Goal: Task Accomplishment & Management: Complete application form

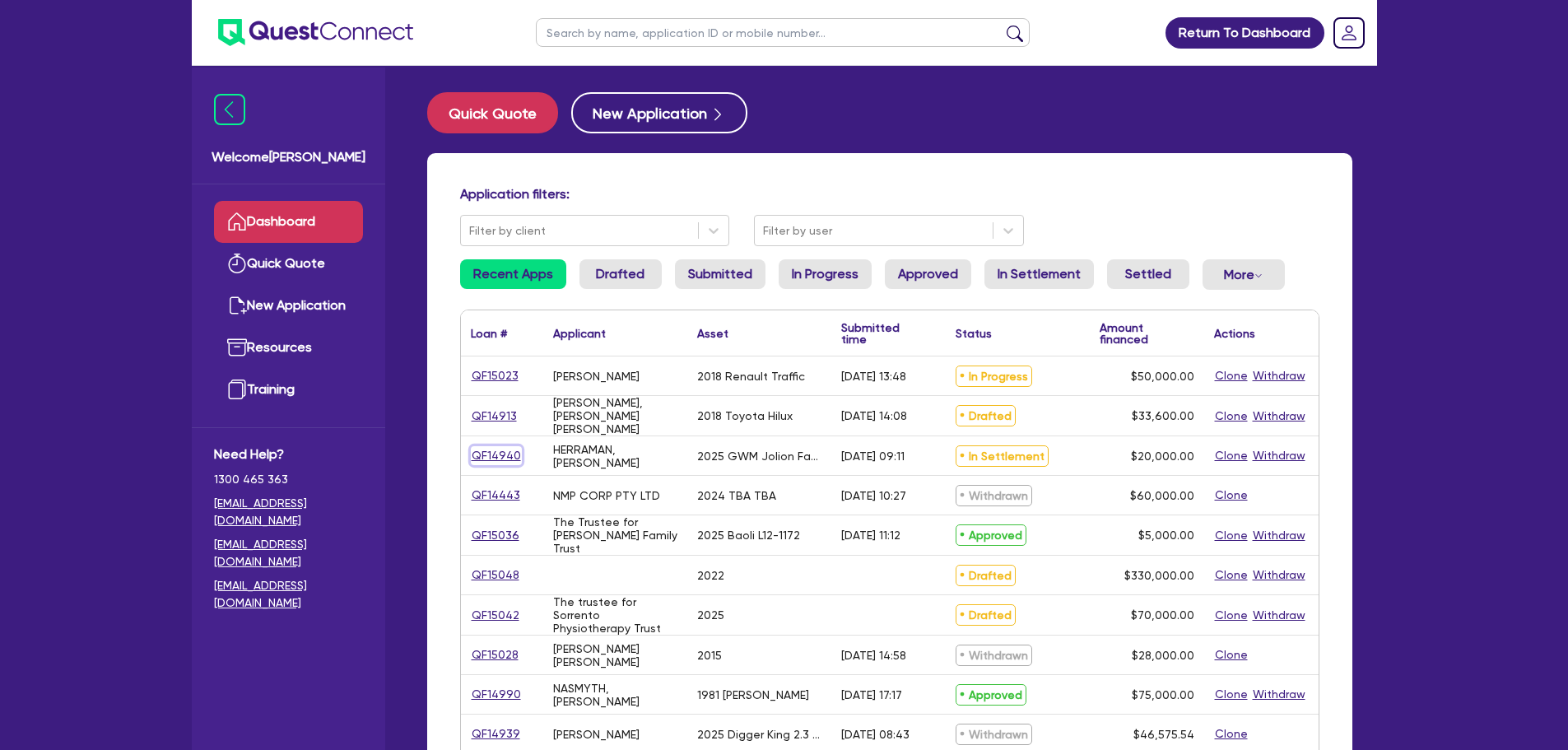
click at [510, 450] on link "QF14940" at bounding box center [497, 455] width 51 height 19
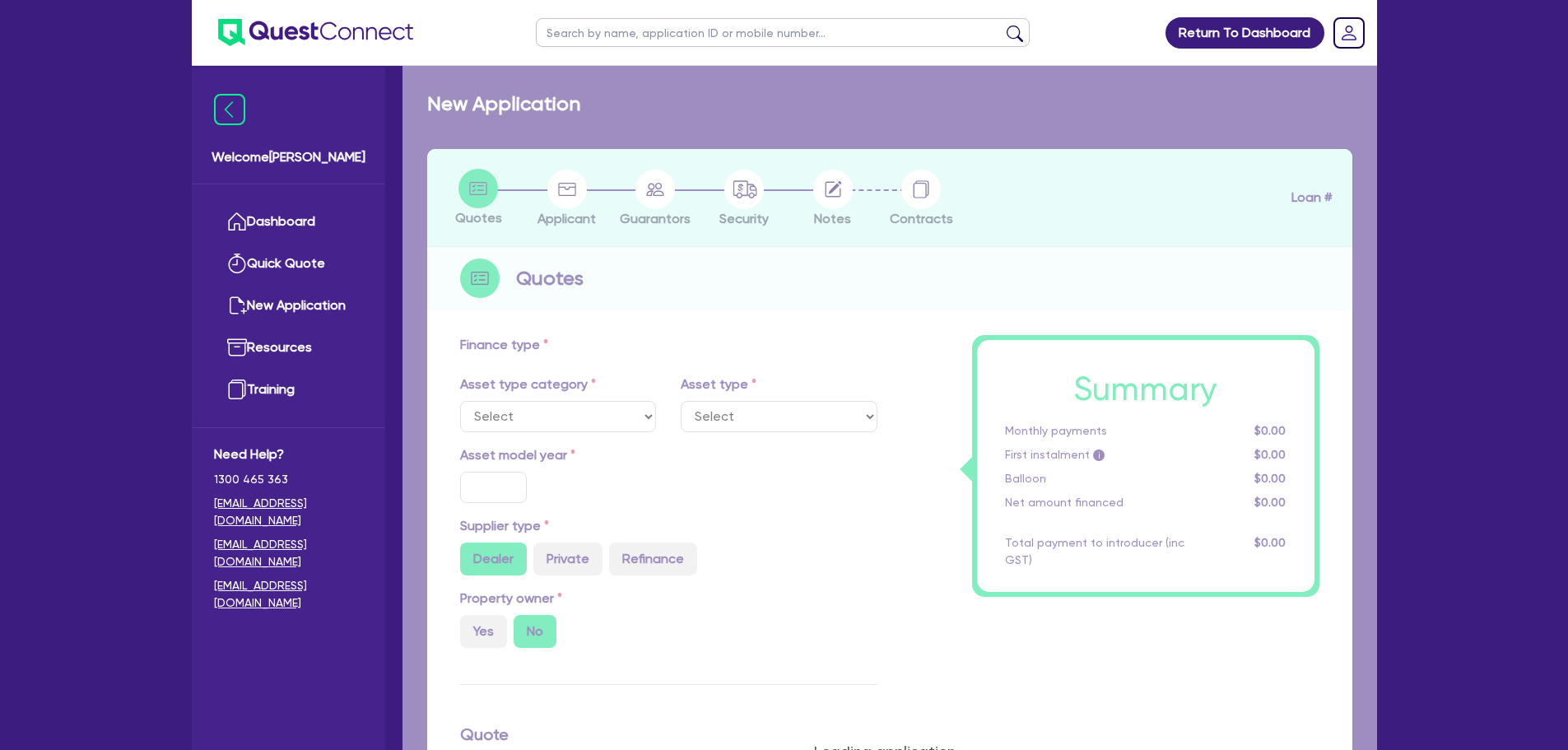
select select "CARS_AND_LIGHT_TRUCKS"
type input "2025"
radio input "false"
radio input "true"
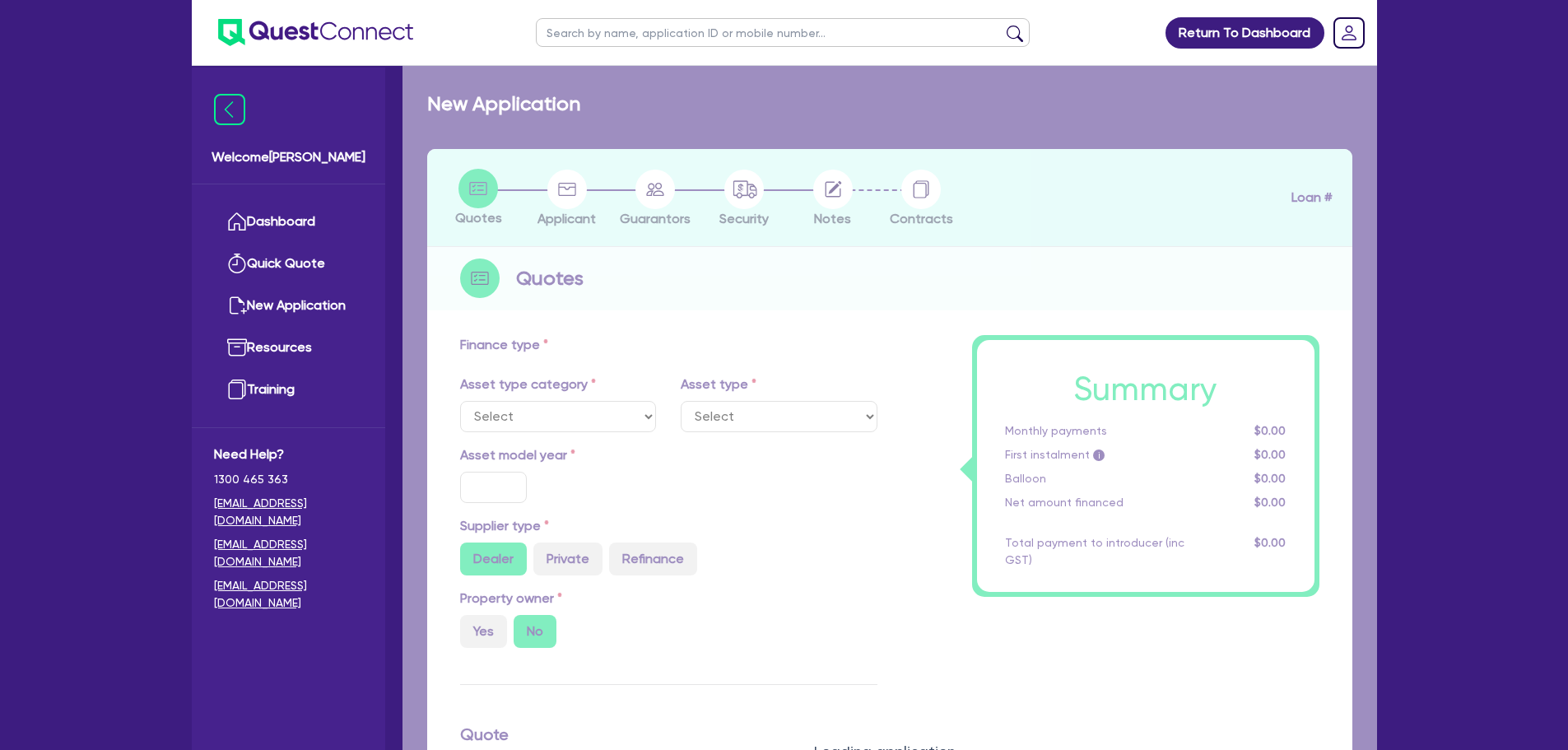
type input "20,000"
type input "11"
type input "2,200"
type input "17.95"
type input "900"
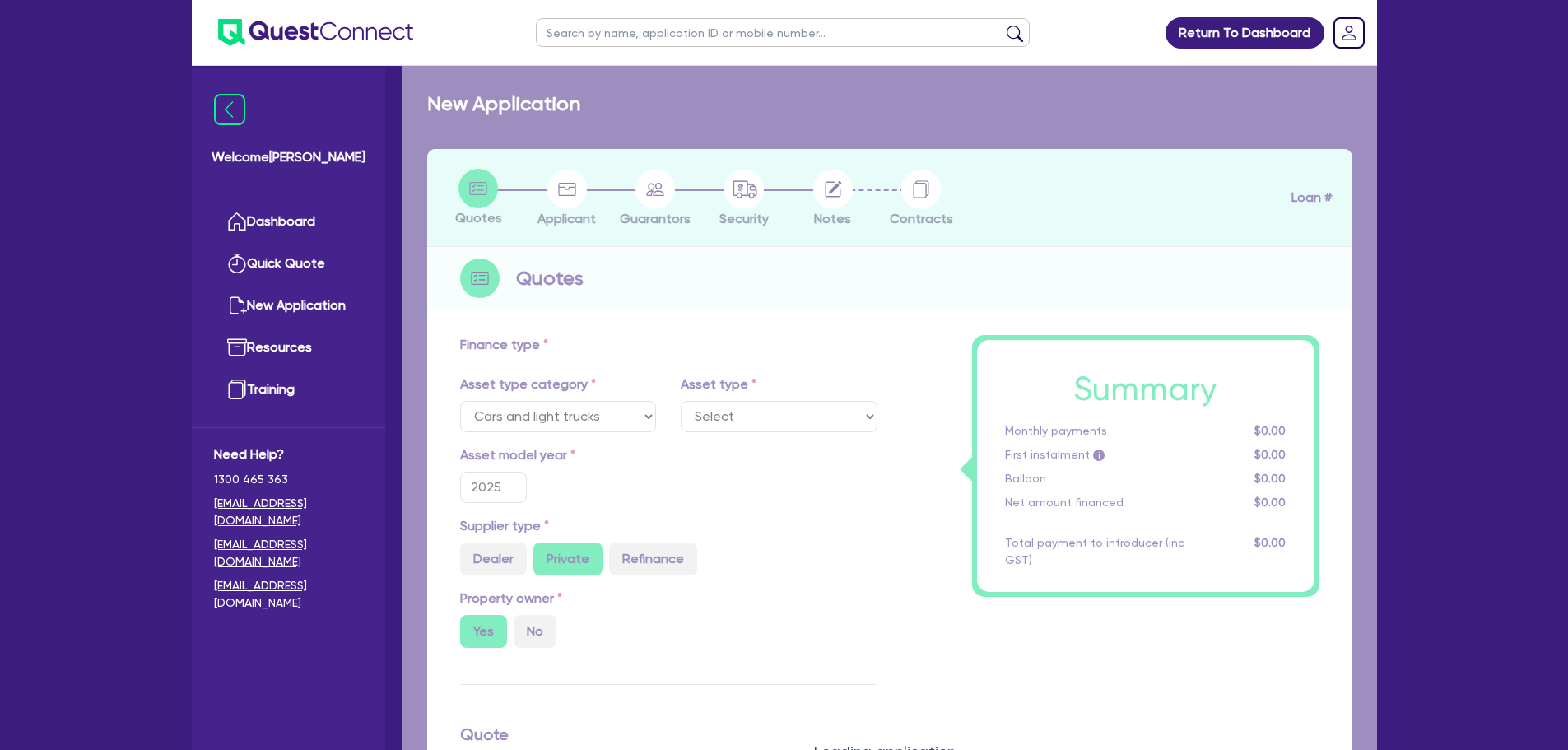
select select "PASSENGER_VEHICLES"
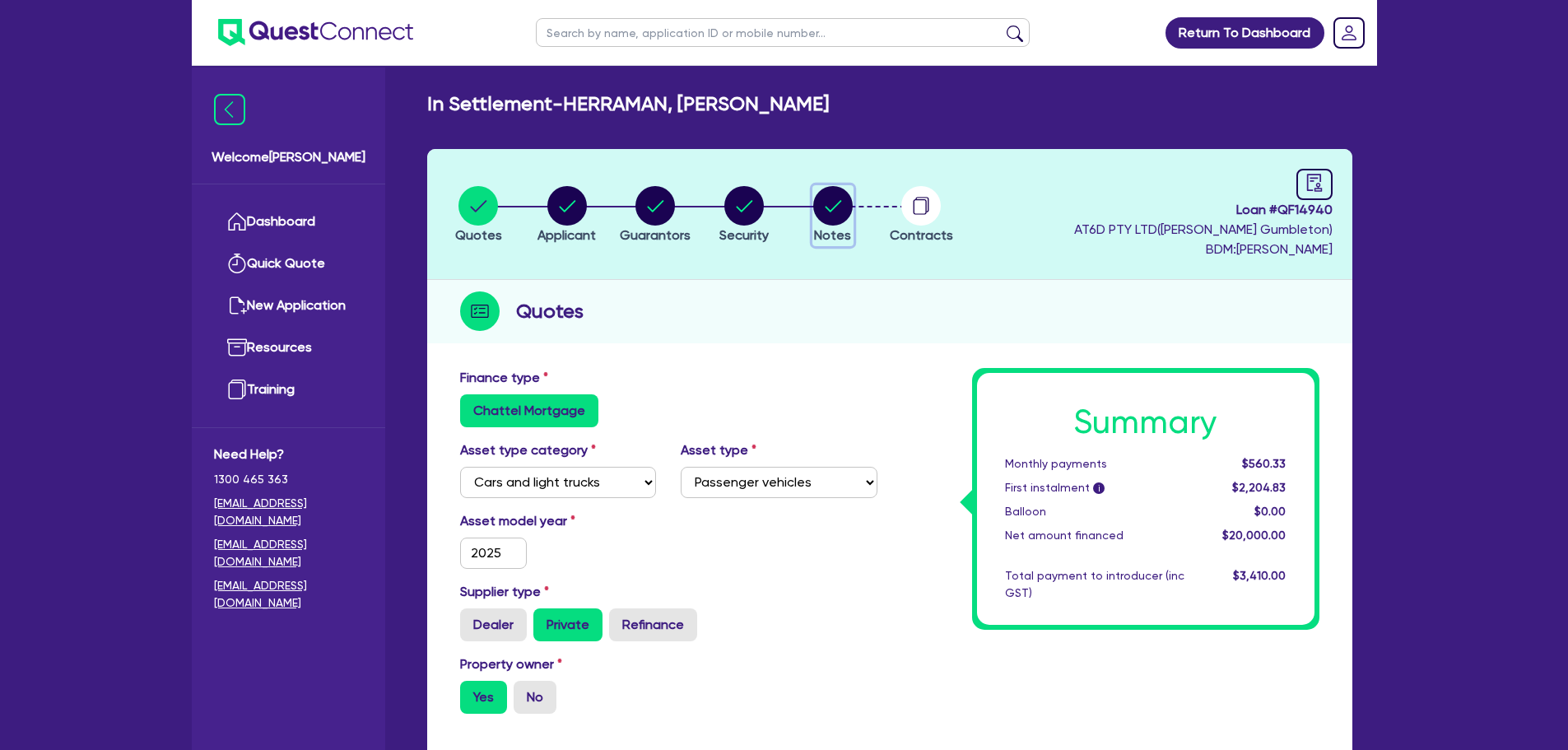
click at [842, 219] on circle "button" at bounding box center [832, 205] width 39 height 39
select select "Quest Finance - Own Book"
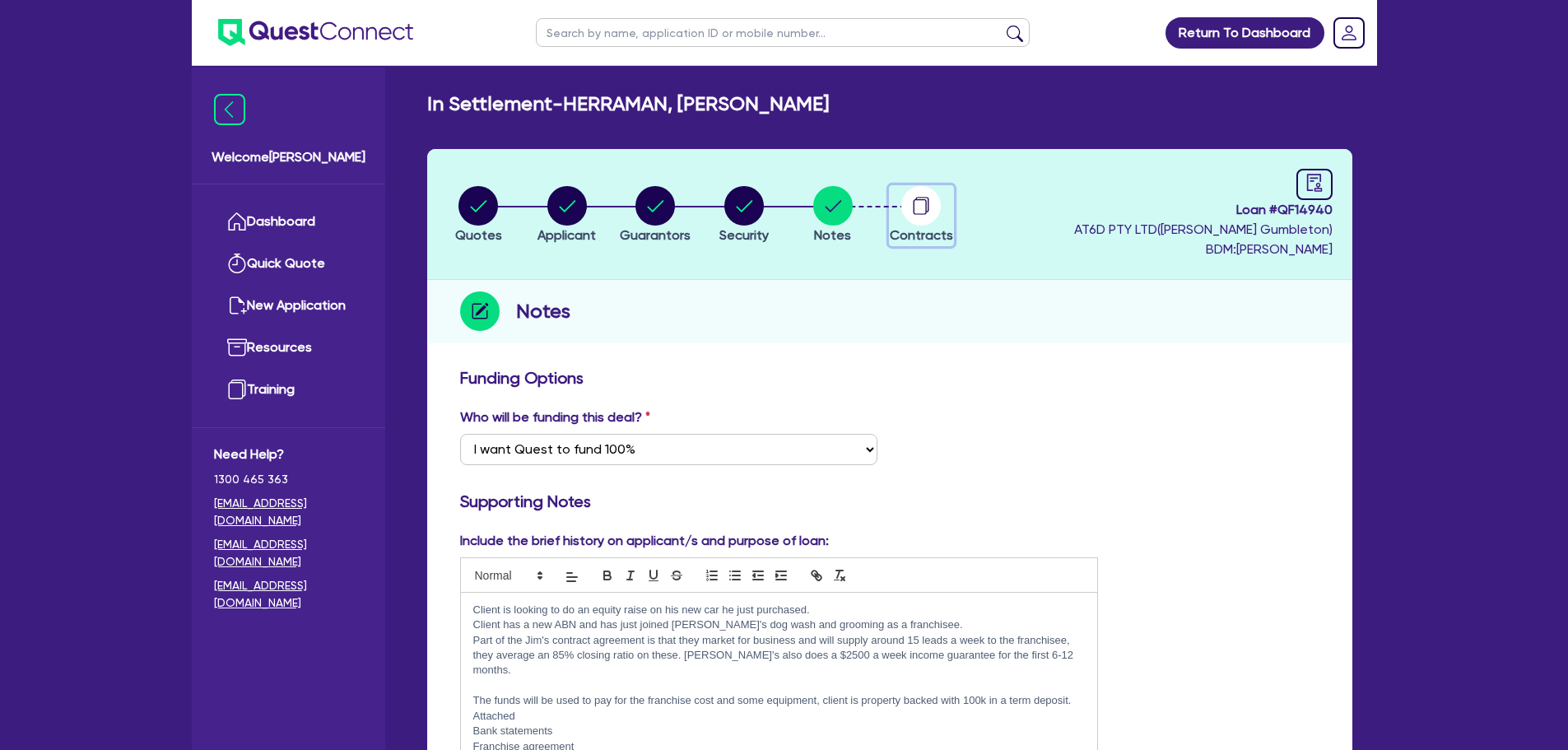
click at [918, 203] on circle "button" at bounding box center [920, 205] width 39 height 39
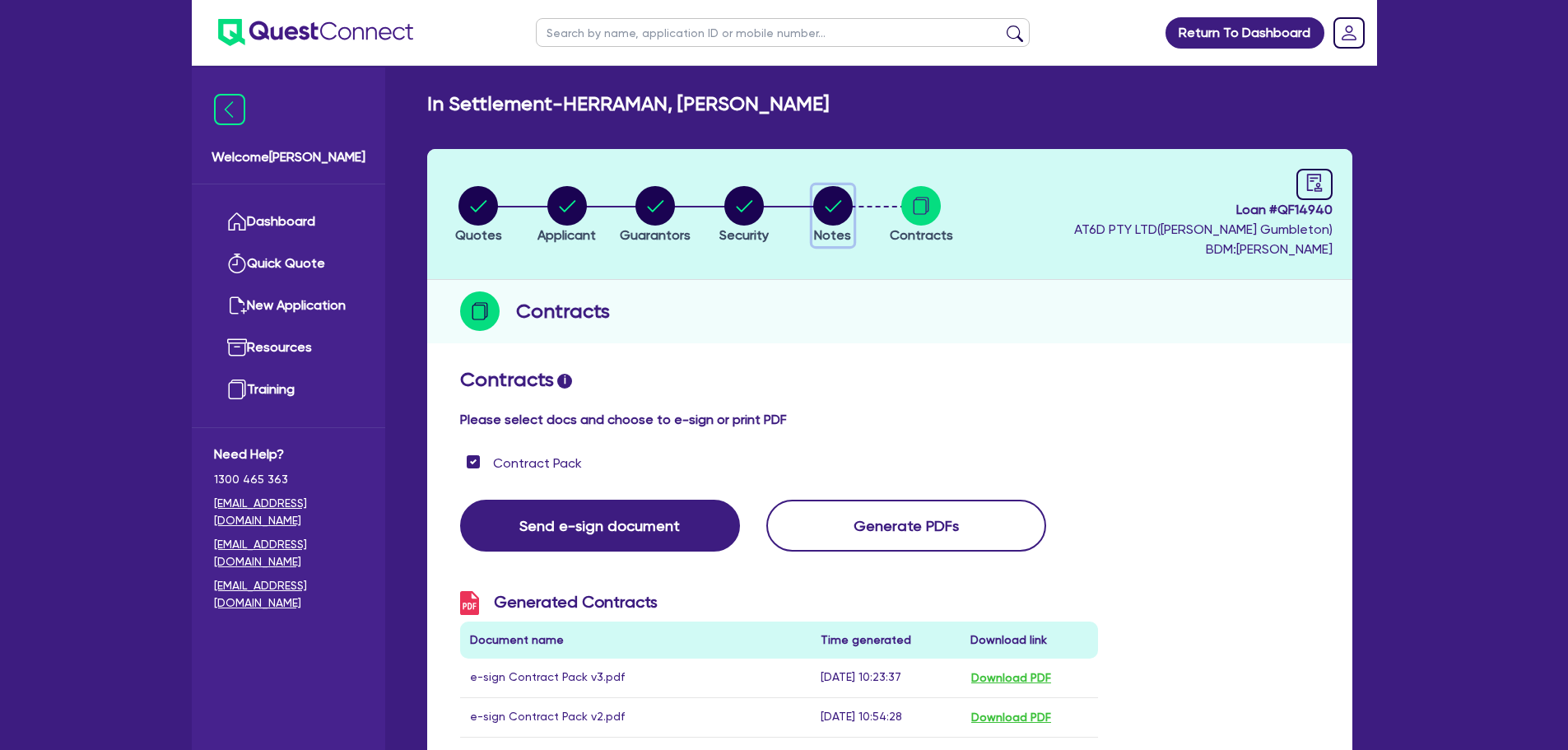
click at [827, 199] on circle "button" at bounding box center [832, 205] width 39 height 39
select select "Quest Finance - Own Book"
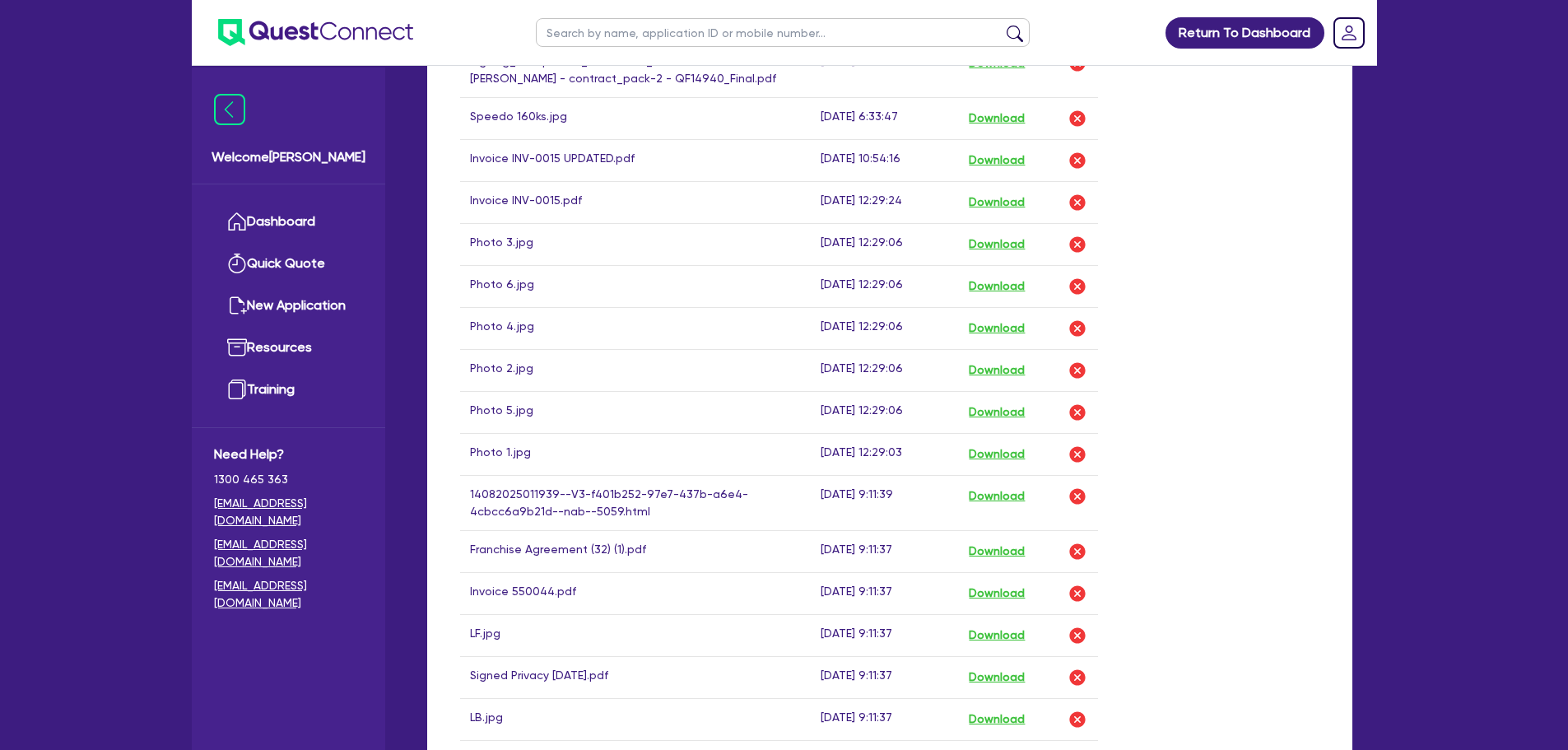
scroll to position [1235, 0]
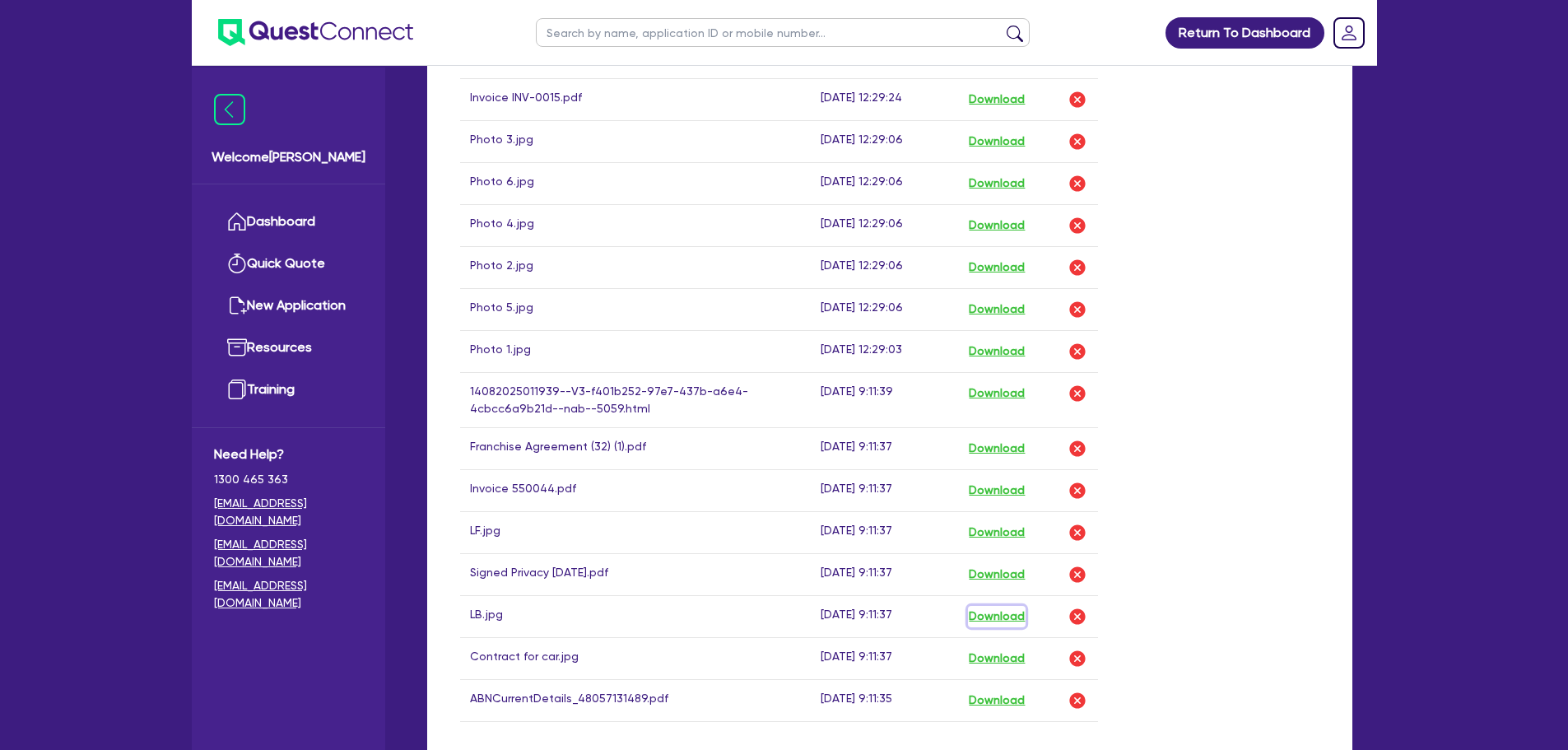
click at [983, 605] on button "Download" at bounding box center [996, 616] width 58 height 21
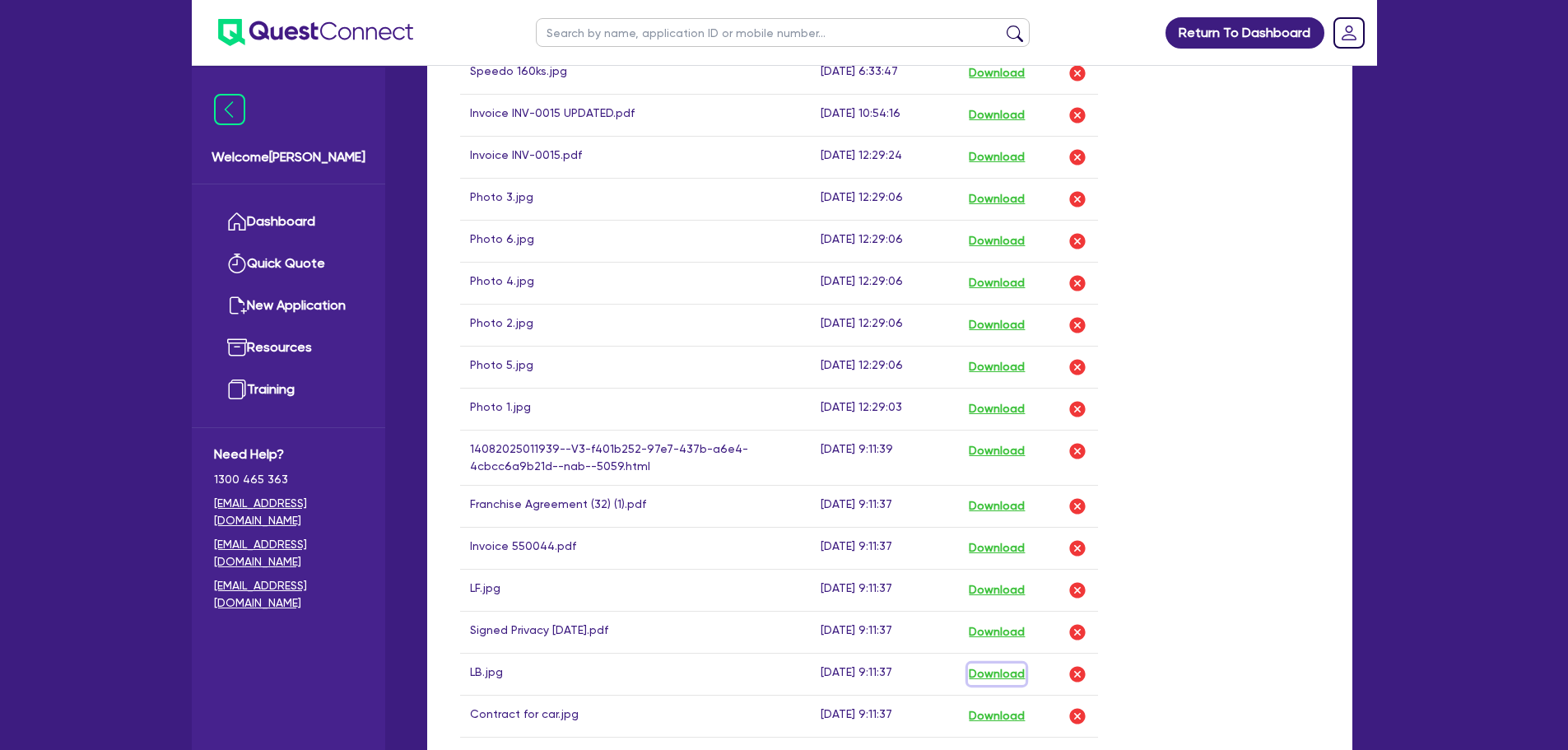
scroll to position [1152, 0]
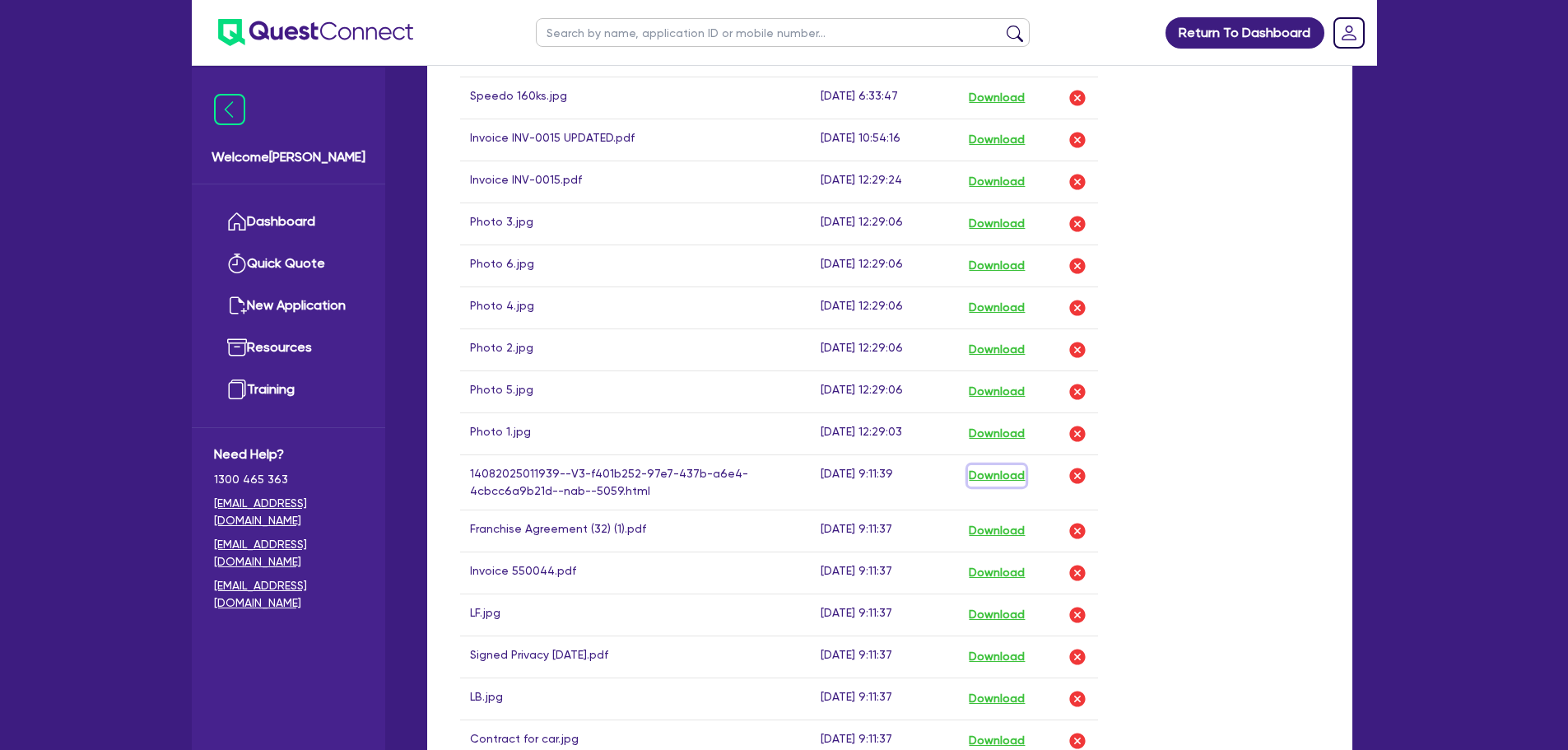
click at [1015, 469] on button "Download" at bounding box center [996, 475] width 58 height 21
click at [1021, 423] on button "Download" at bounding box center [996, 434] width 58 height 21
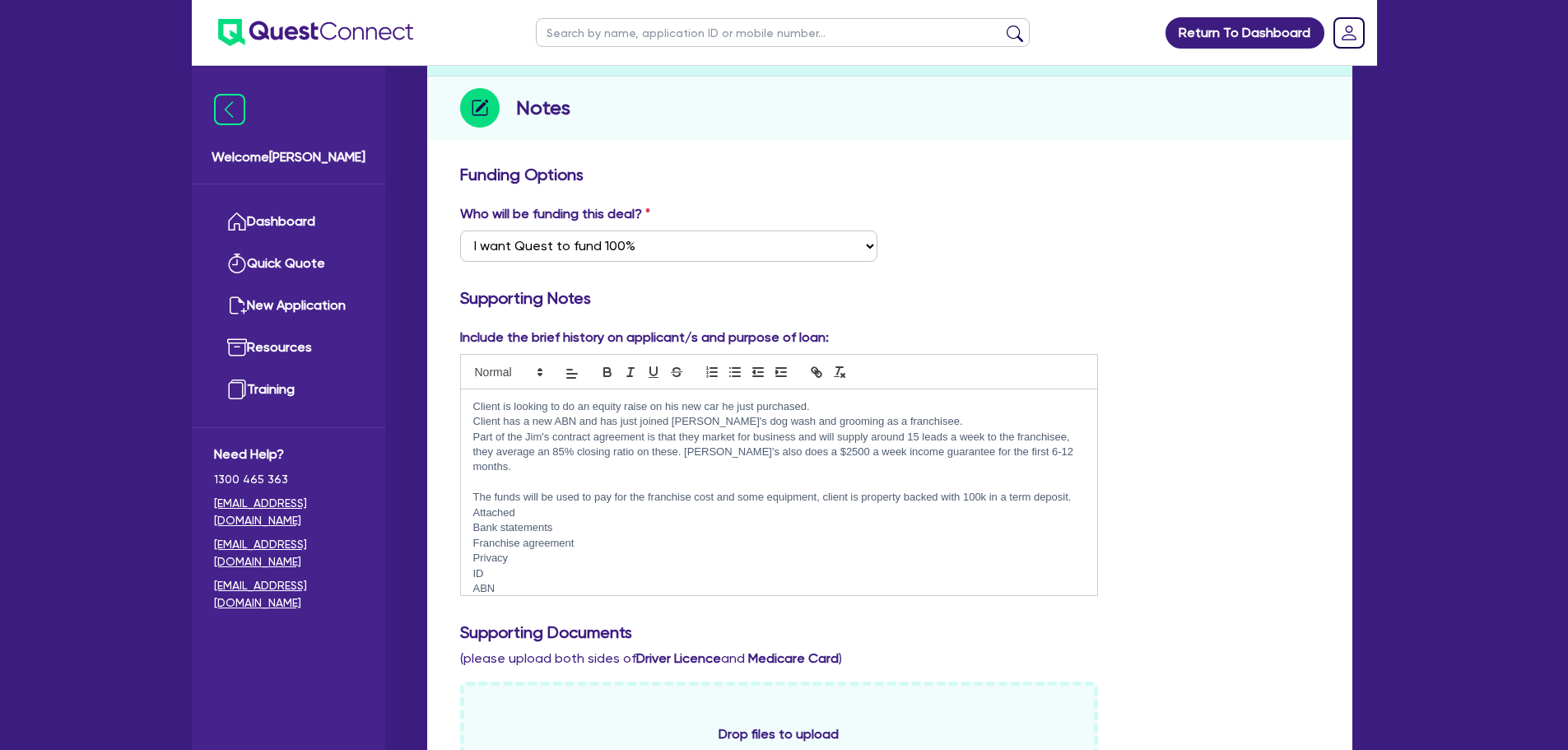
scroll to position [0, 0]
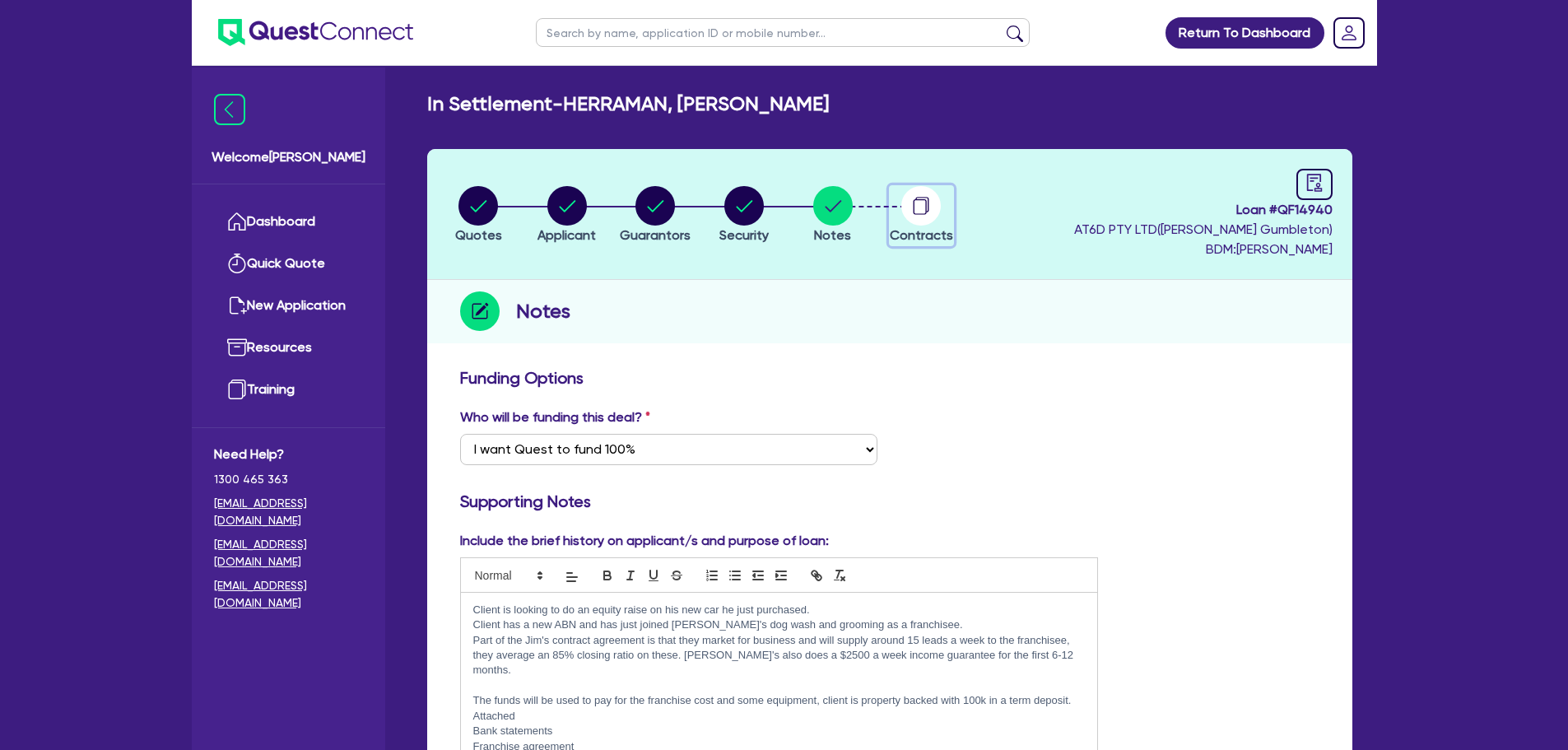
click at [925, 210] on circle "button" at bounding box center [920, 205] width 39 height 39
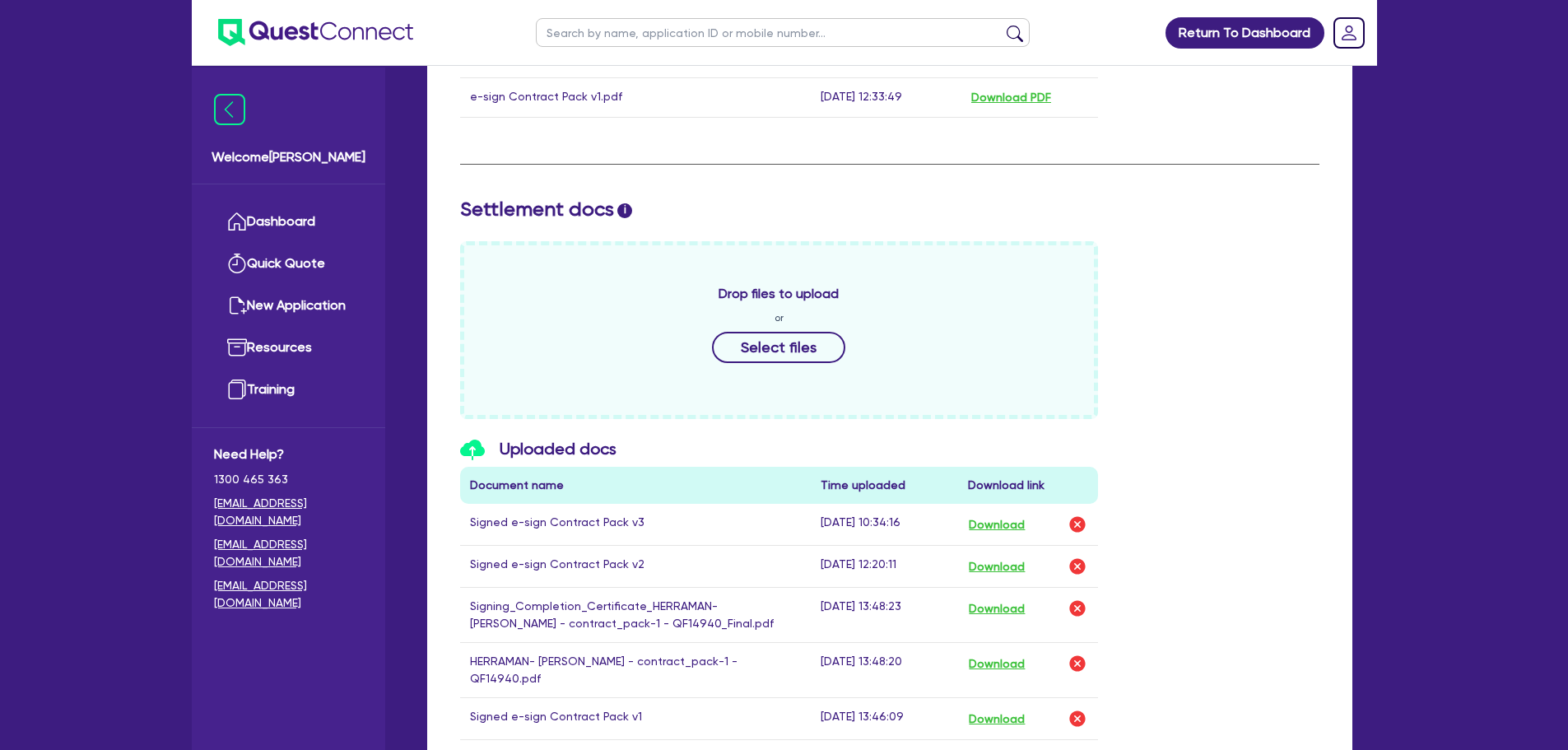
scroll to position [83, 0]
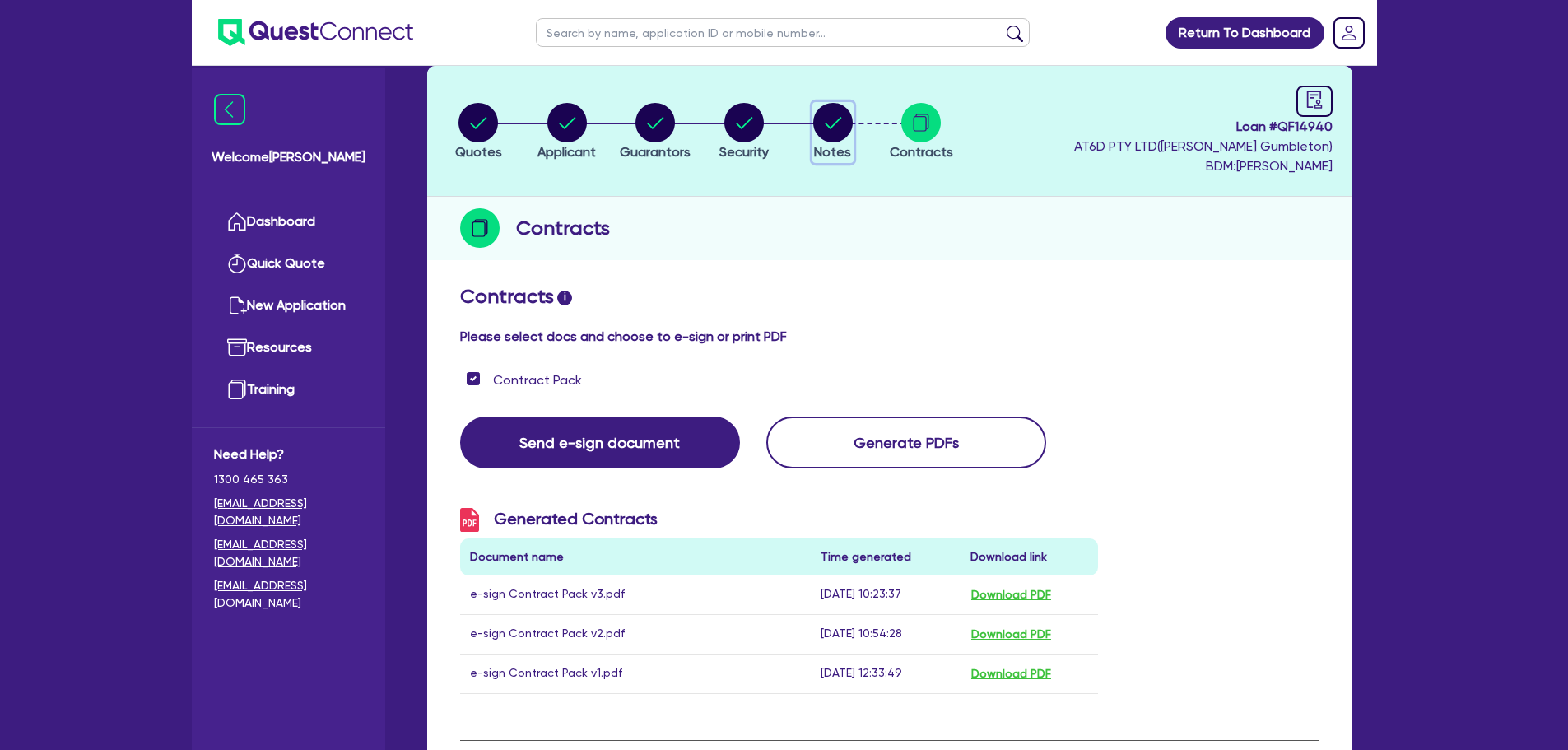
click at [832, 136] on circle "button" at bounding box center [832, 122] width 39 height 39
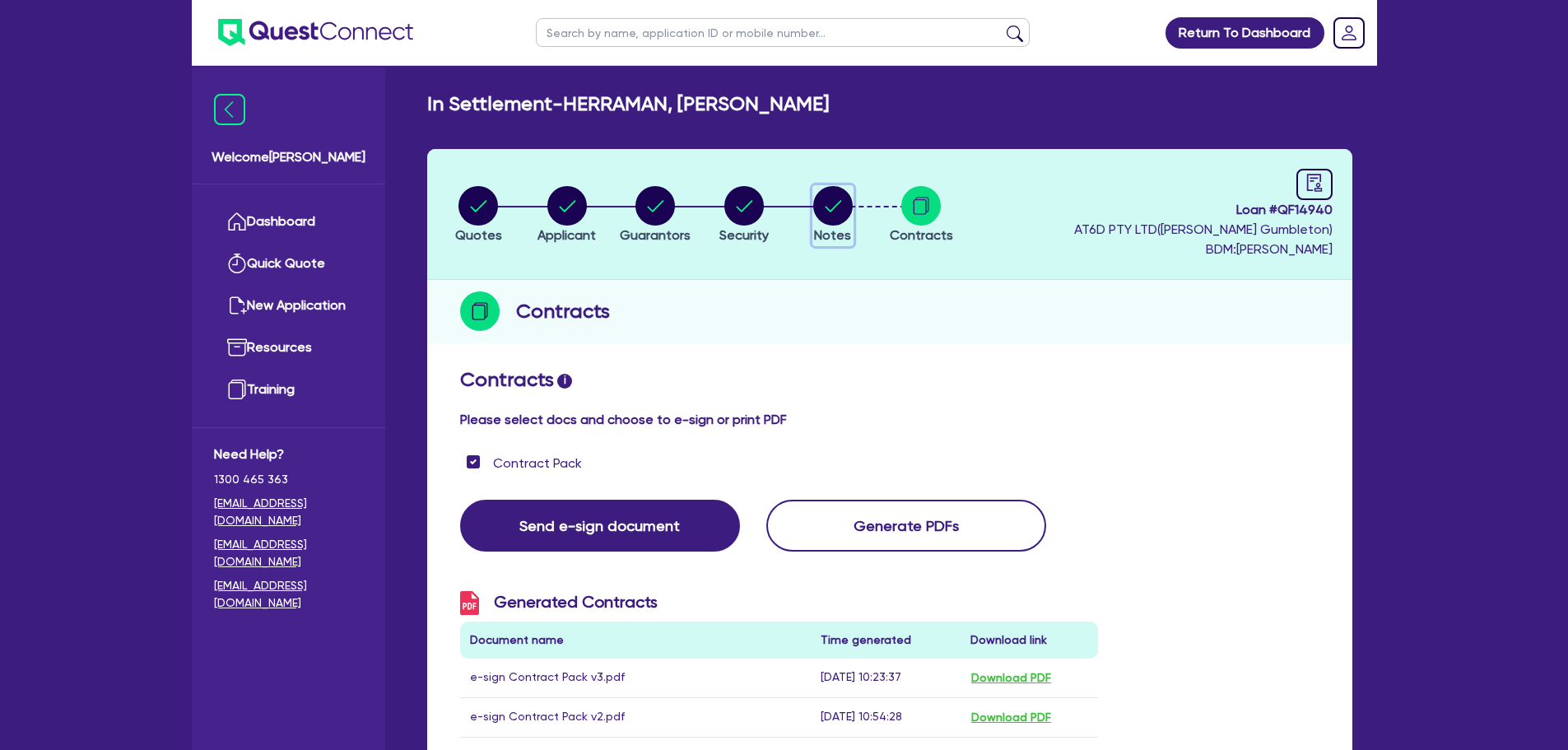
select select "Quest Finance - Own Book"
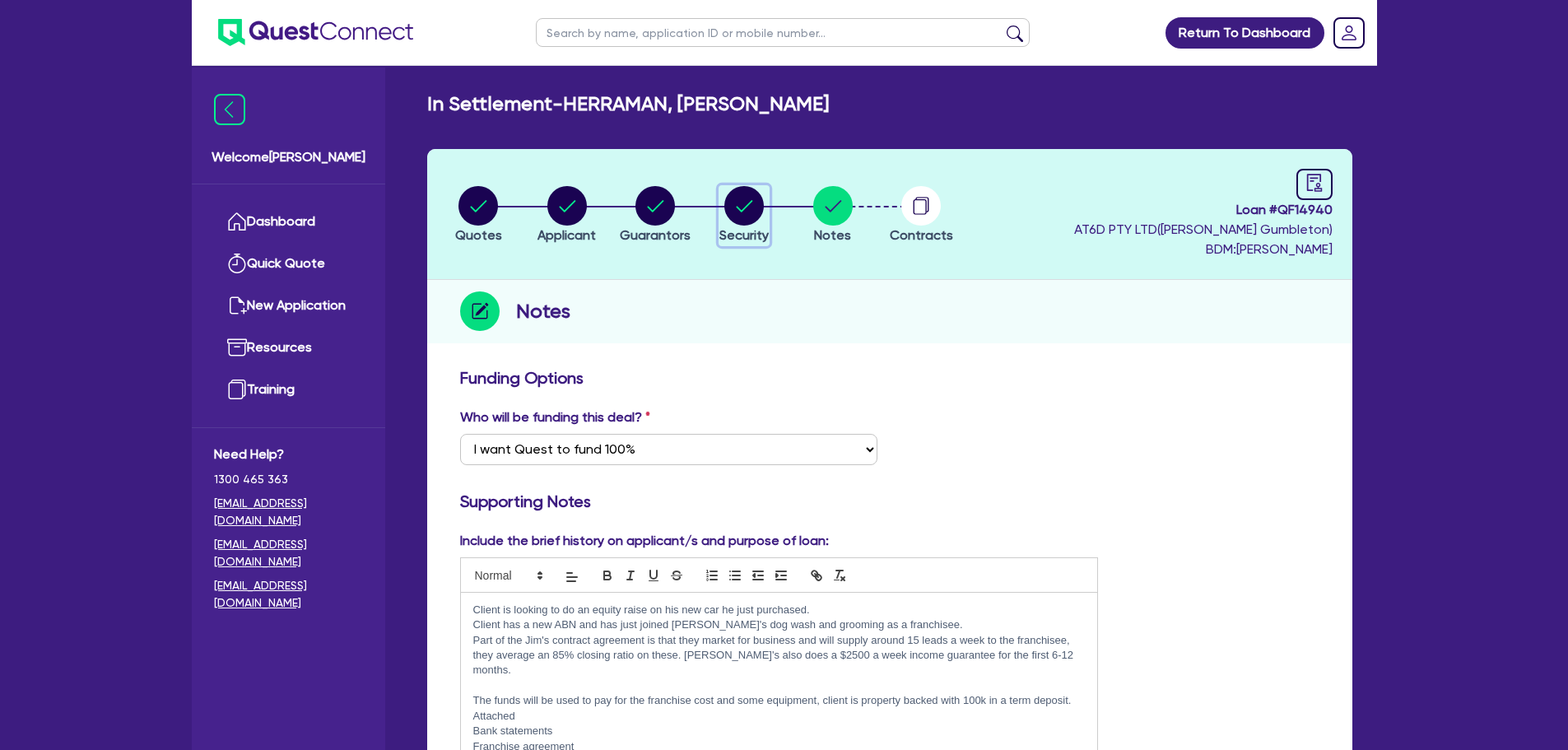
click at [746, 201] on circle "button" at bounding box center [744, 205] width 39 height 39
select select "CARS_AND_LIGHT_TRUCKS"
select select "PASSENGER_VEHICLES"
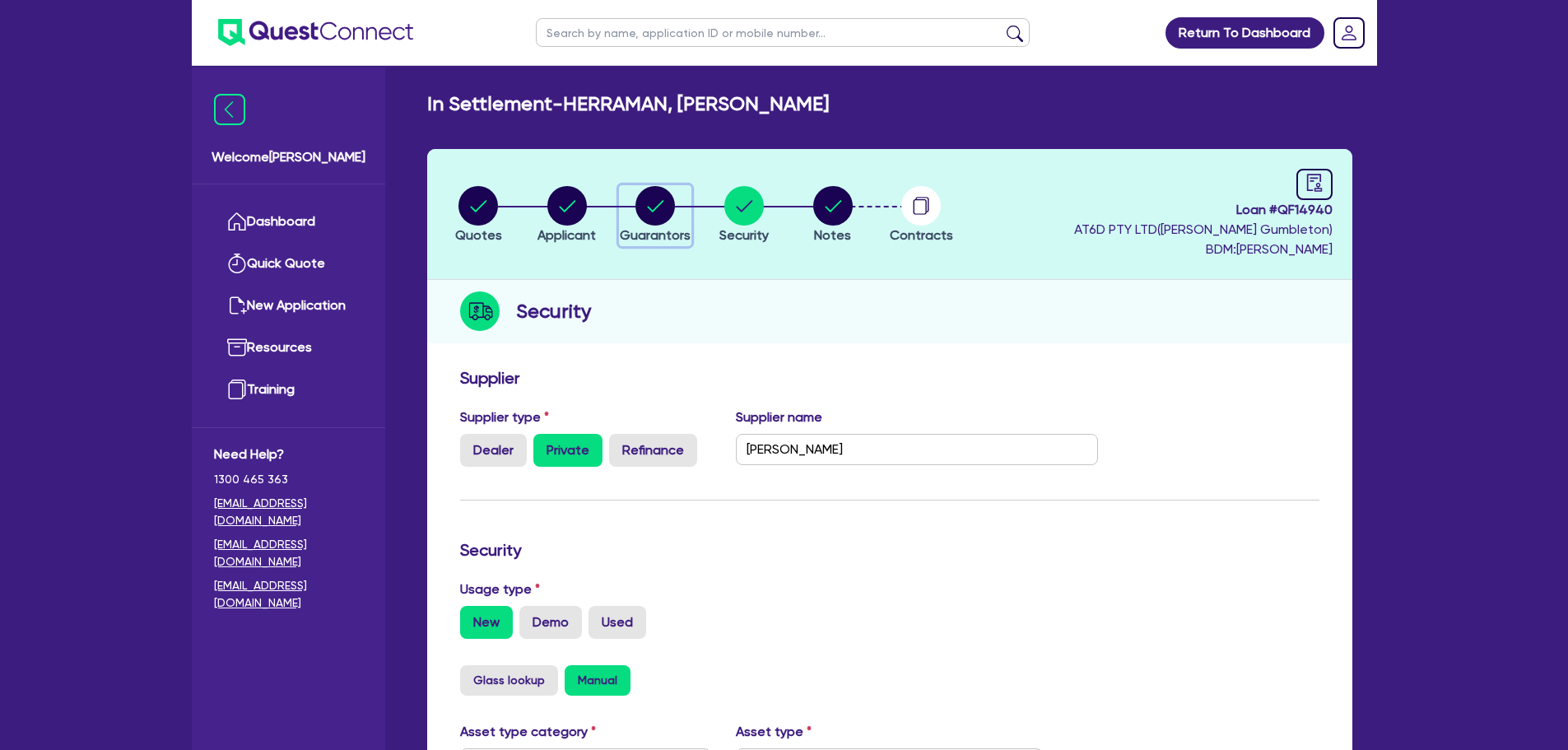
click at [651, 201] on circle "button" at bounding box center [655, 205] width 39 height 39
select select "MR"
select select "SA"
select select "MARRIED"
select select "SA"
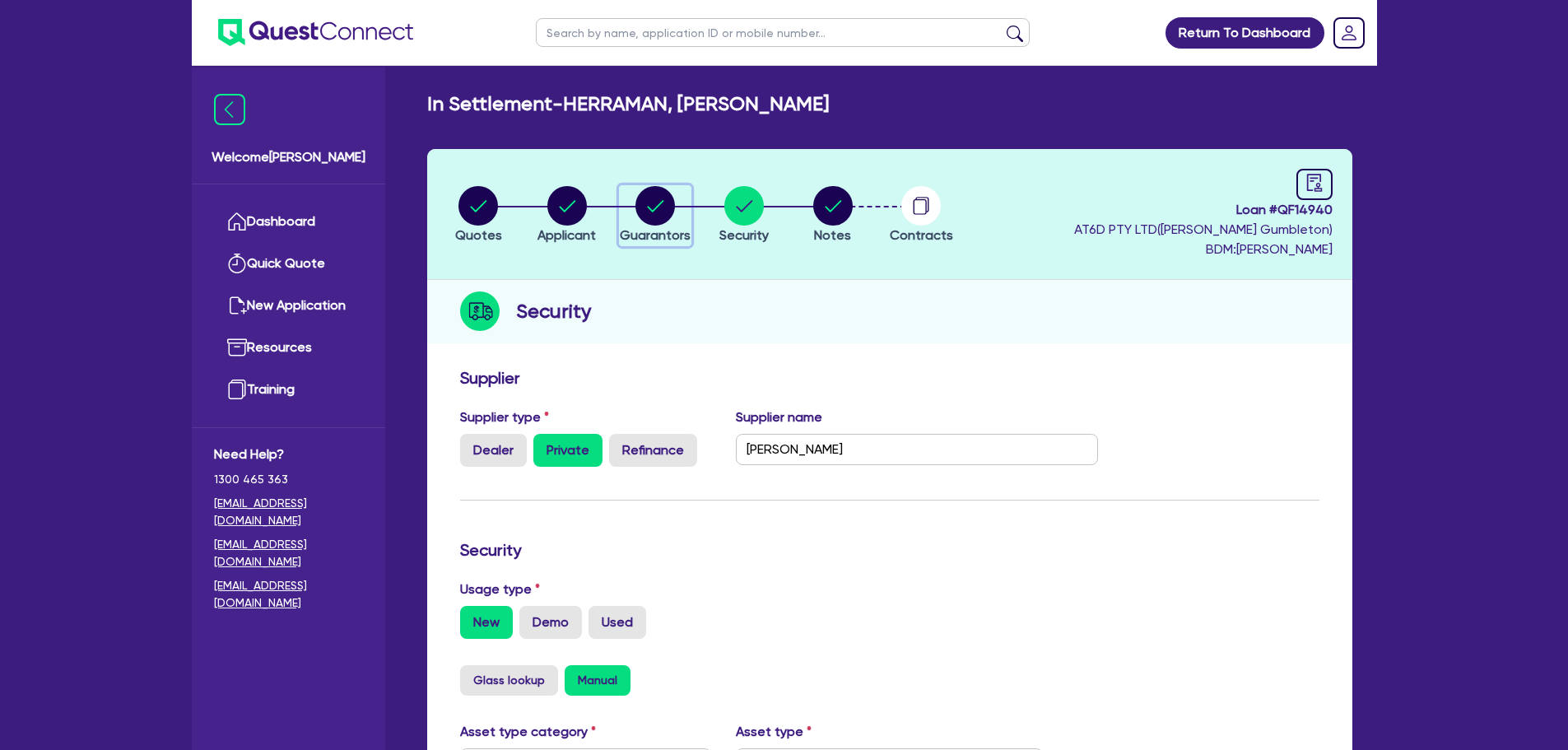
select select "PROPERTY"
select select "VEHICLE"
select select "HOUSEHOLD_PERSONAL"
select select "EQUIPMENT"
select select "MORTGAGE"
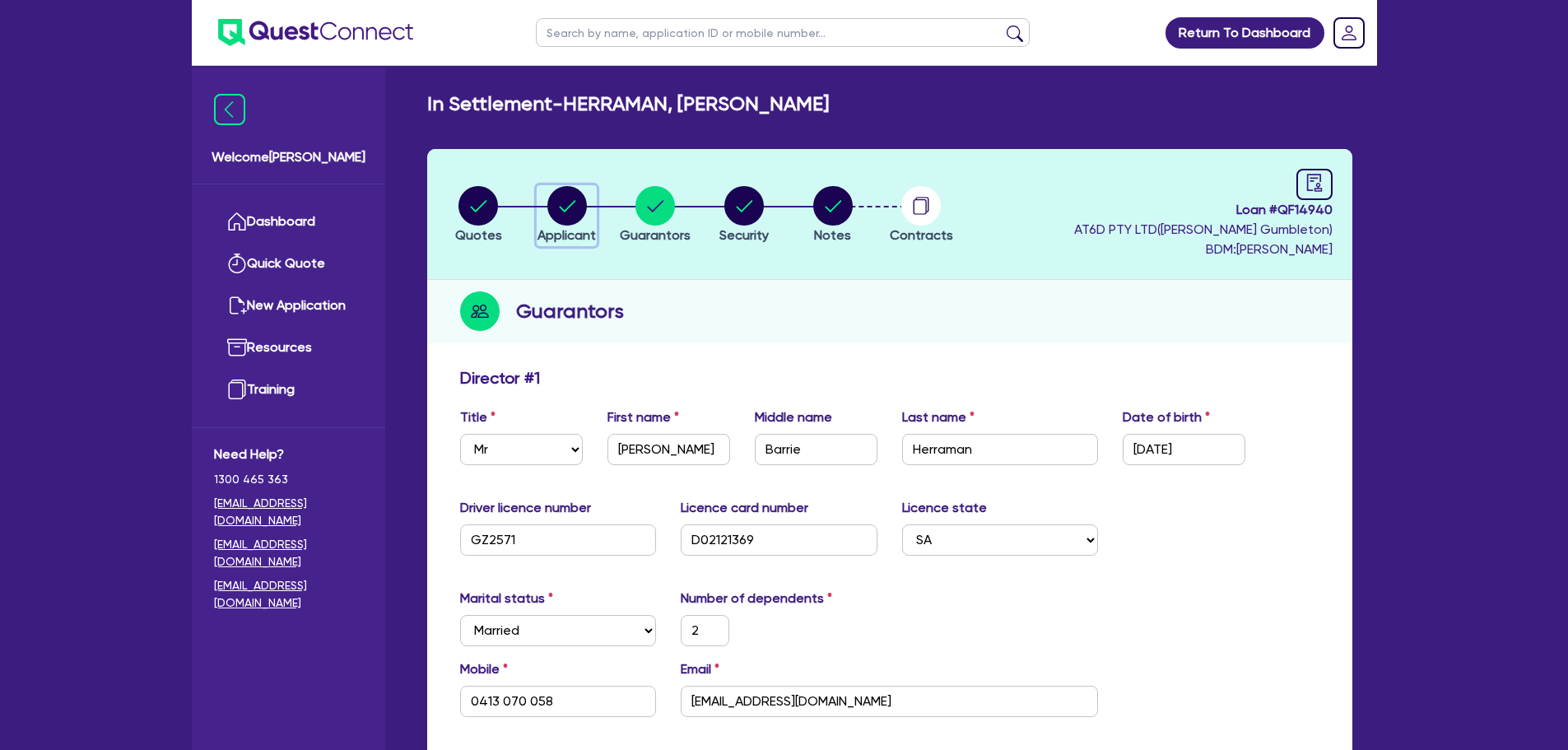
click at [548, 212] on icon "button" at bounding box center [566, 205] width 39 height 39
select select "SOLE_TRADER"
select select "HEALTH_BEAUTY"
select select "OTHER_HEALTH_BEAUTY"
select select "SA"
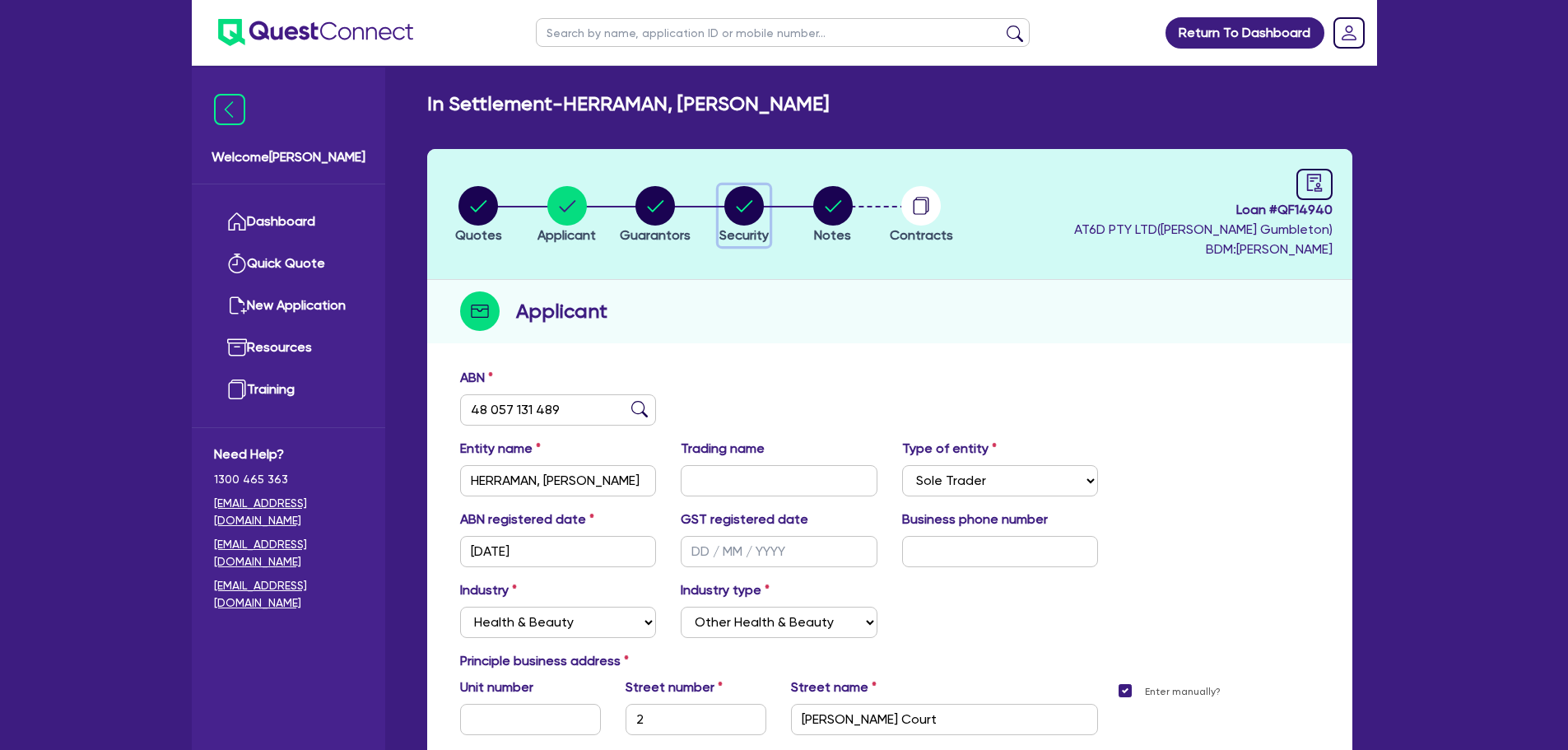
click at [757, 209] on circle "button" at bounding box center [744, 205] width 39 height 39
select select "CARS_AND_LIGHT_TRUCKS"
select select "PASSENGER_VEHICLES"
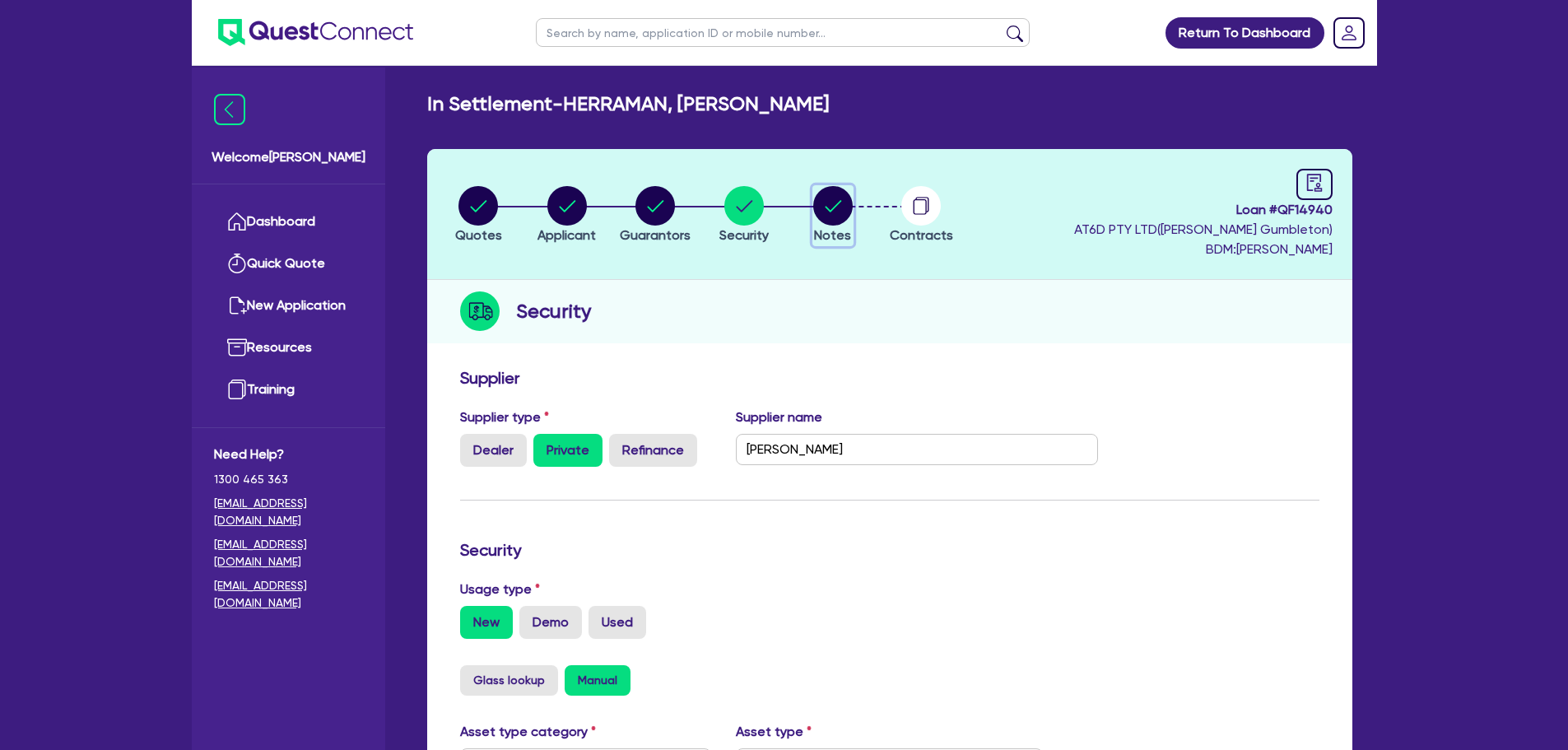
click at [819, 218] on circle "button" at bounding box center [832, 205] width 39 height 39
select select "Quest Finance - Own Book"
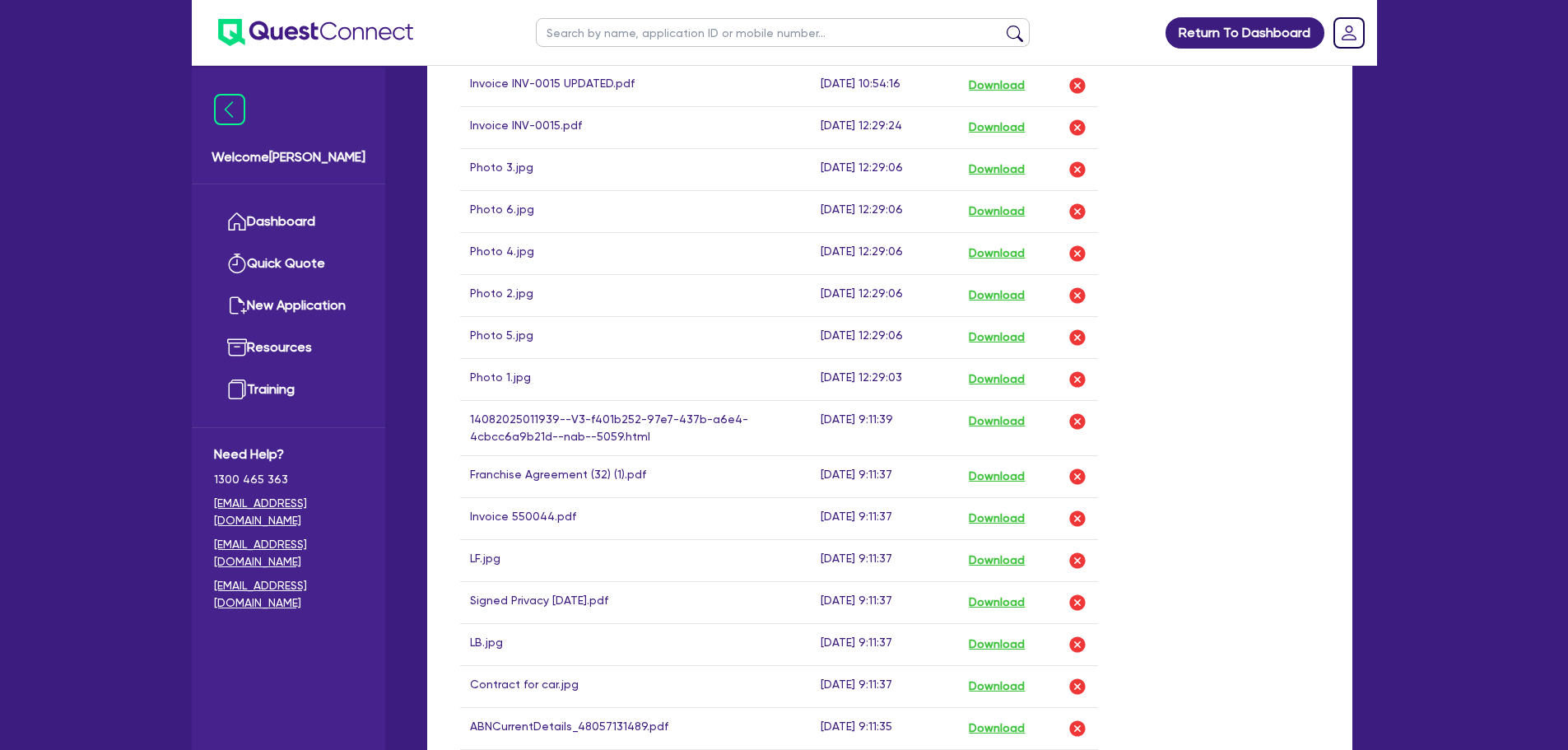
scroll to position [1482, 0]
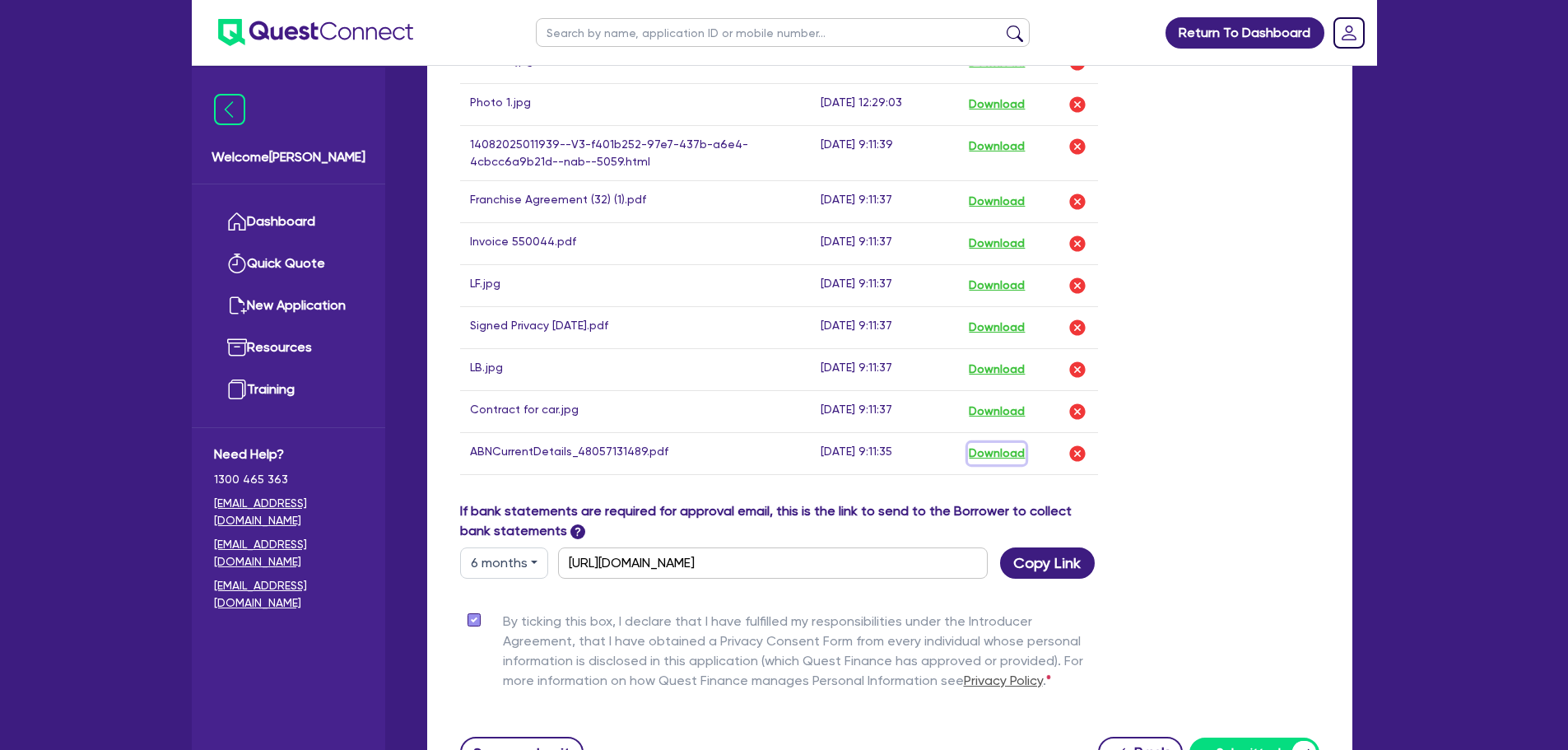
click at [998, 443] on button "Download" at bounding box center [996, 453] width 58 height 21
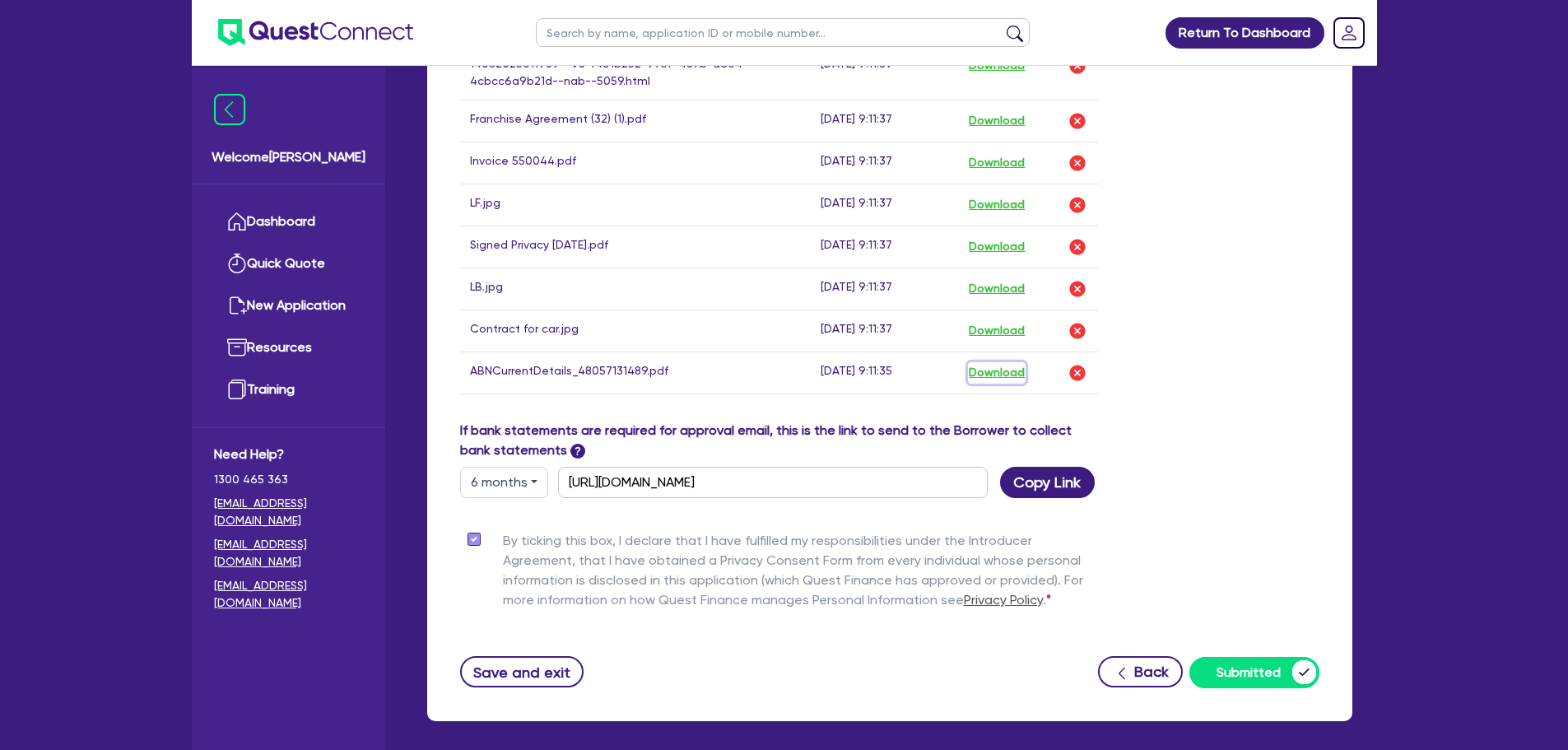
scroll to position [1564, 0]
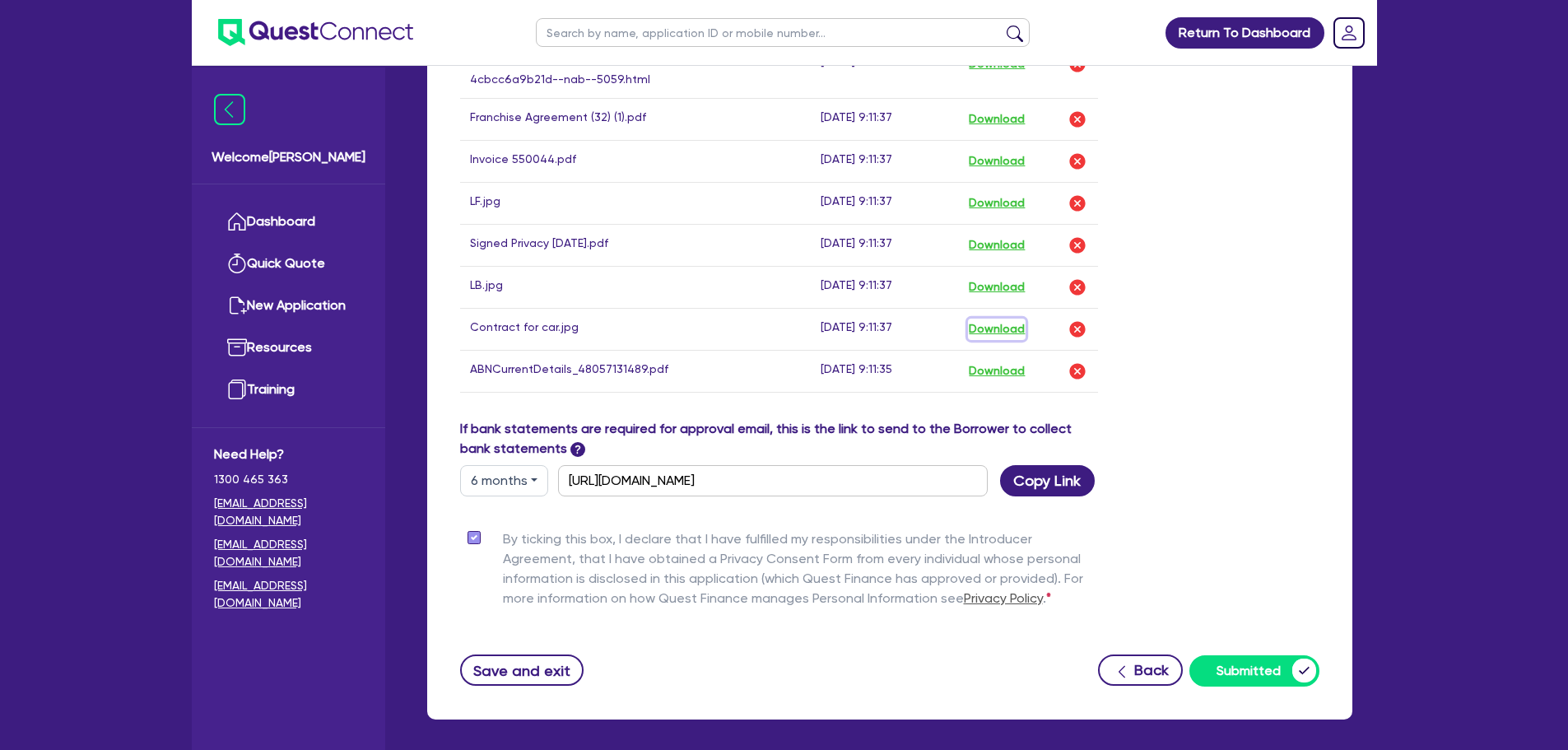
click at [1014, 320] on button "Download" at bounding box center [996, 328] width 58 height 21
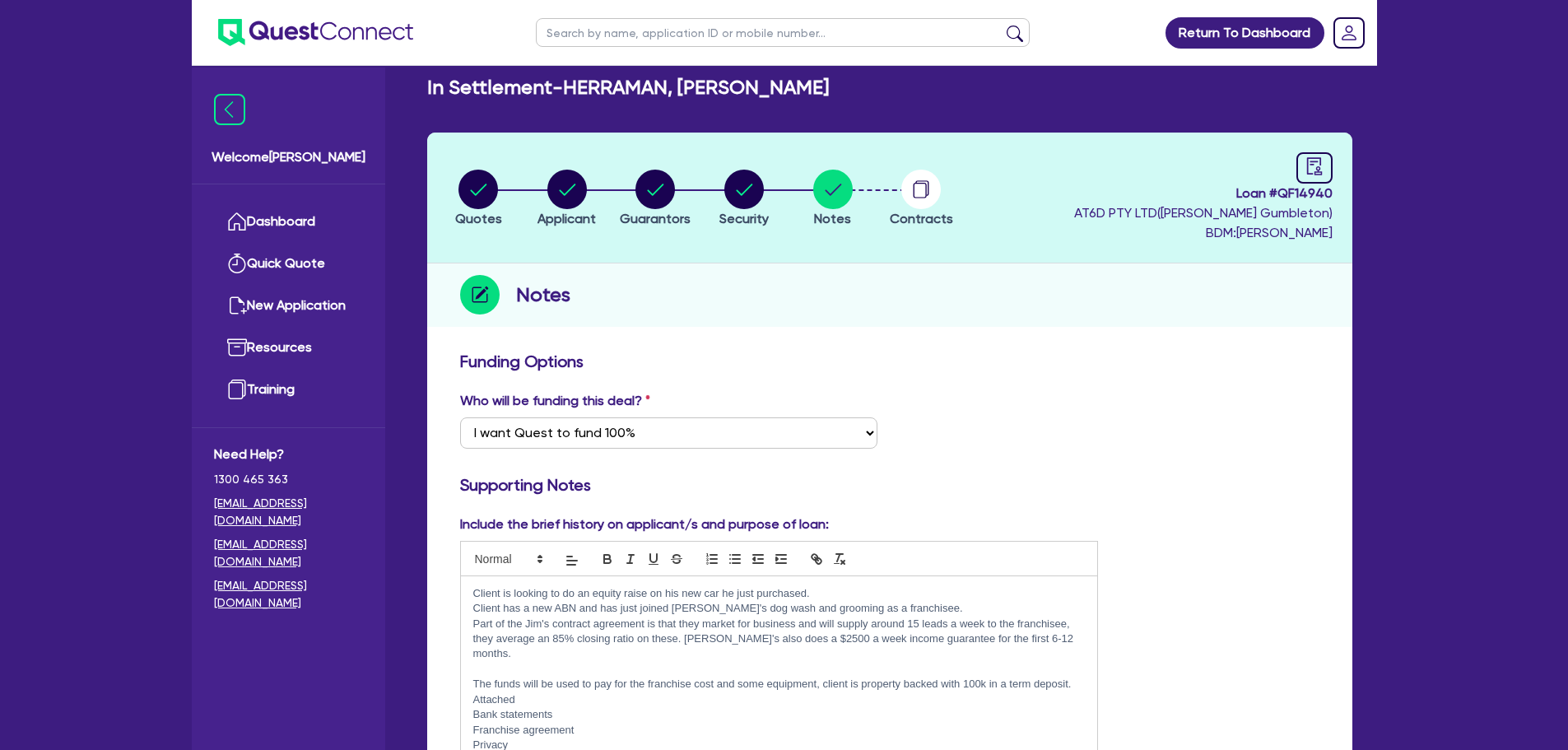
scroll to position [0, 0]
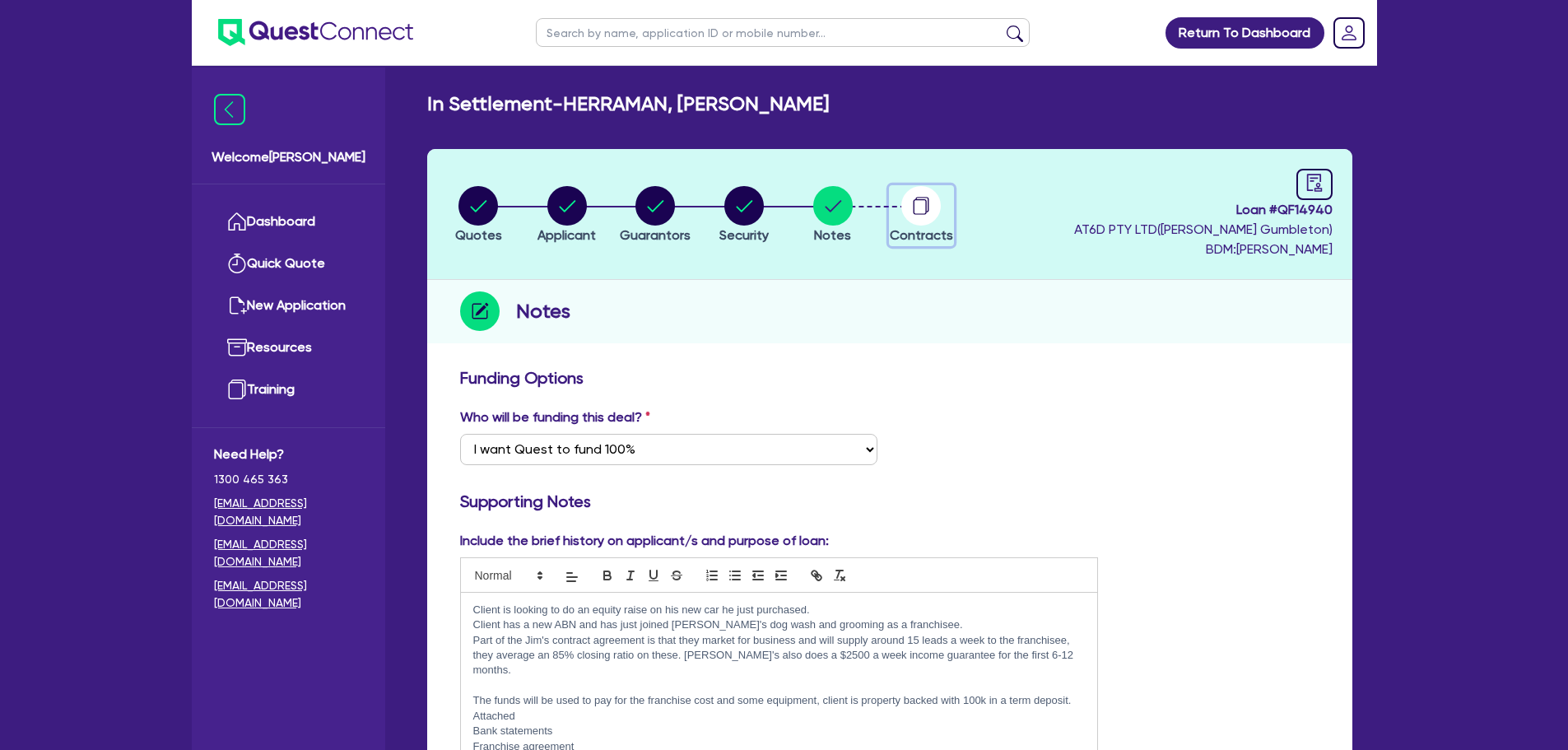
click at [917, 214] on icon "button" at bounding box center [920, 207] width 13 height 16
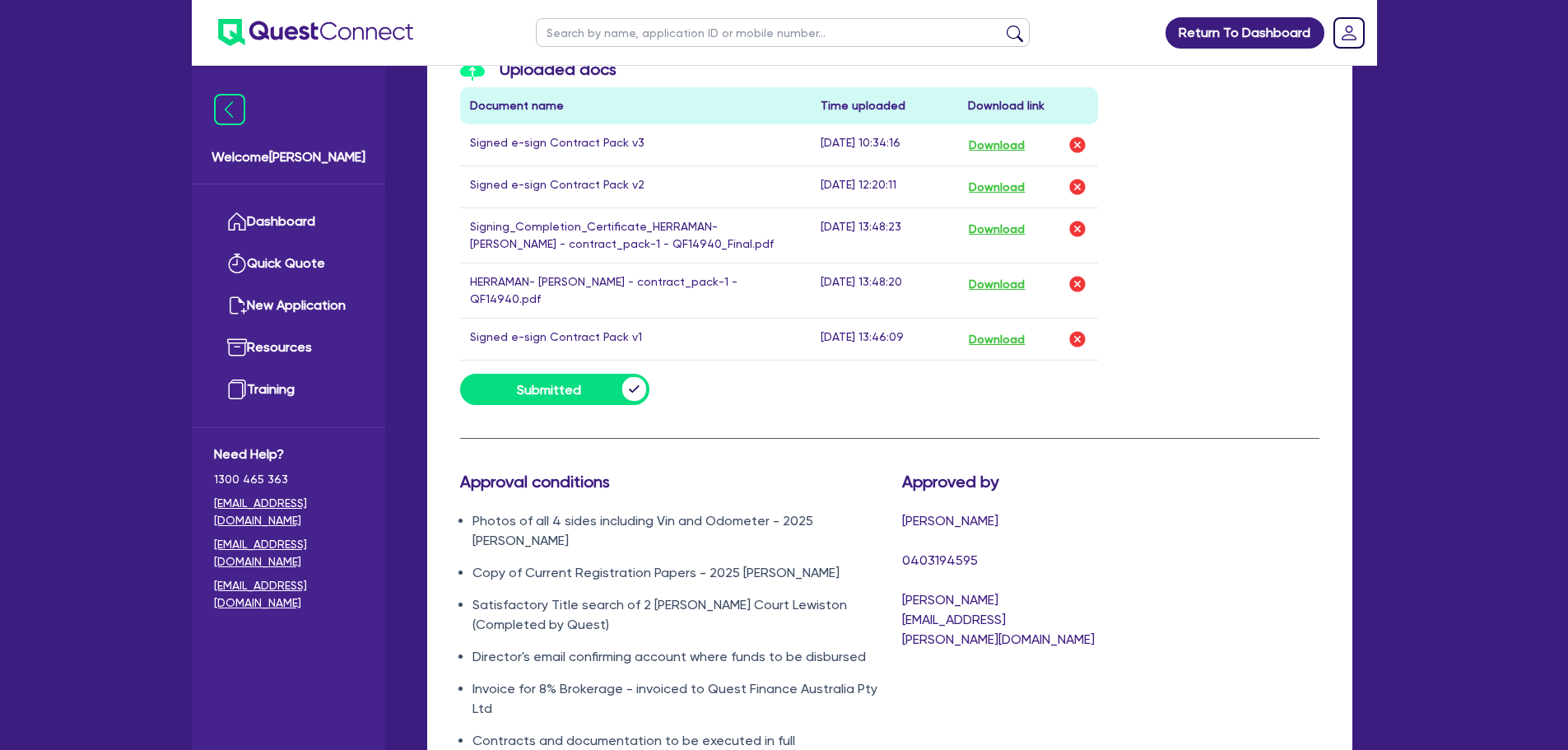
scroll to position [1153, 0]
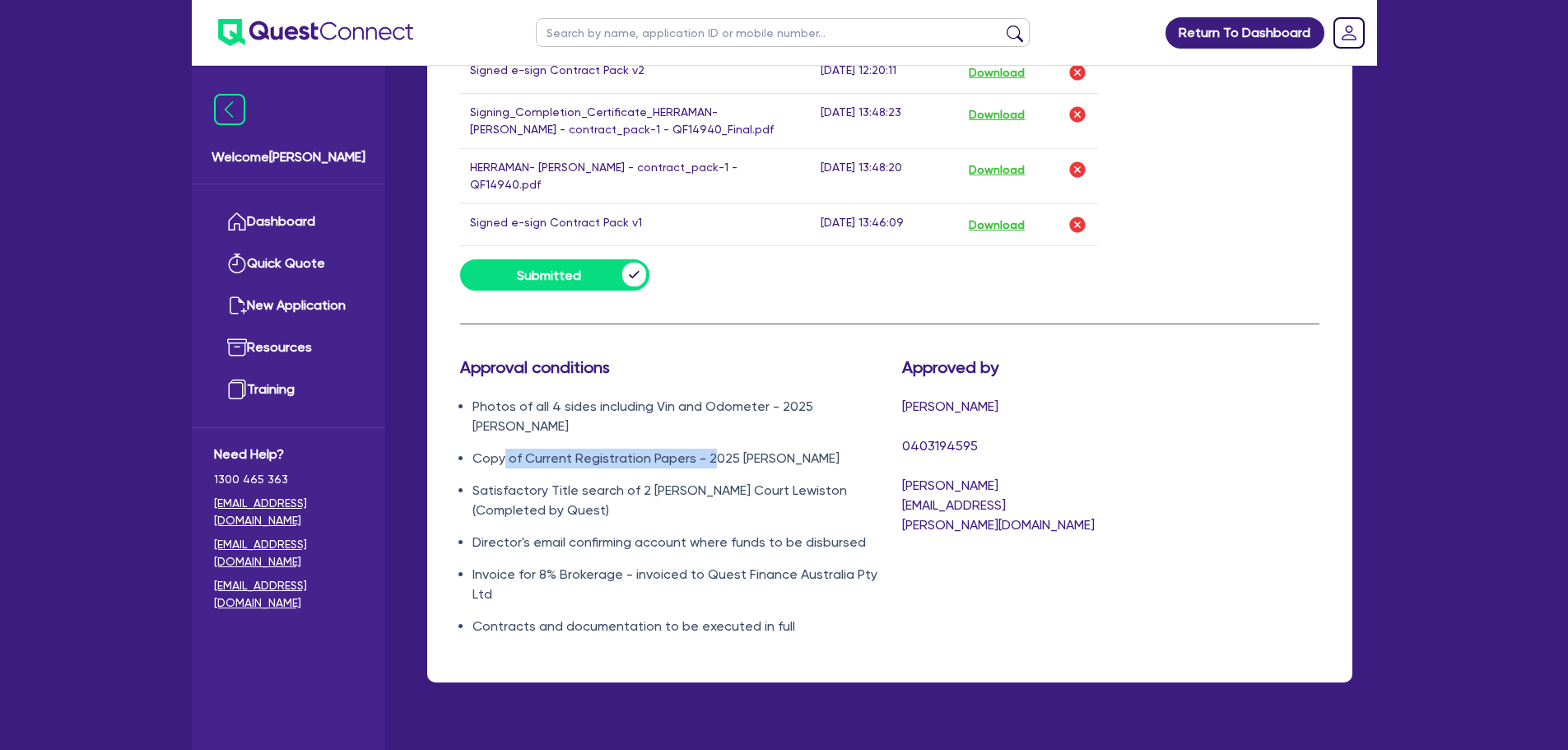
drag, startPoint x: 505, startPoint y: 432, endPoint x: 707, endPoint y: 426, distance: 202.1
click at [707, 448] on li "Copy of Current Registration Papers - 2025 [PERSON_NAME]" at bounding box center [675, 458] width 405 height 20
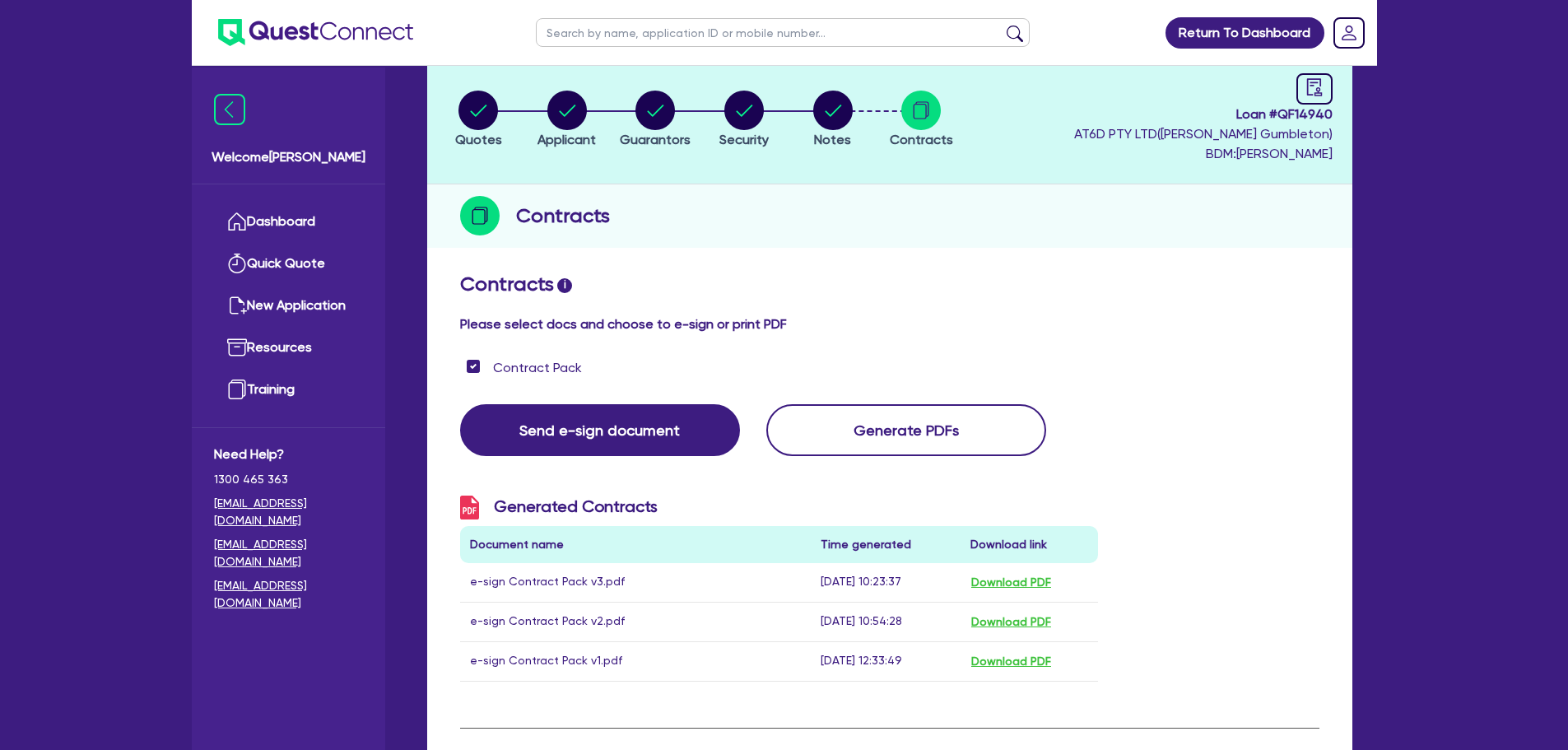
scroll to position [0, 0]
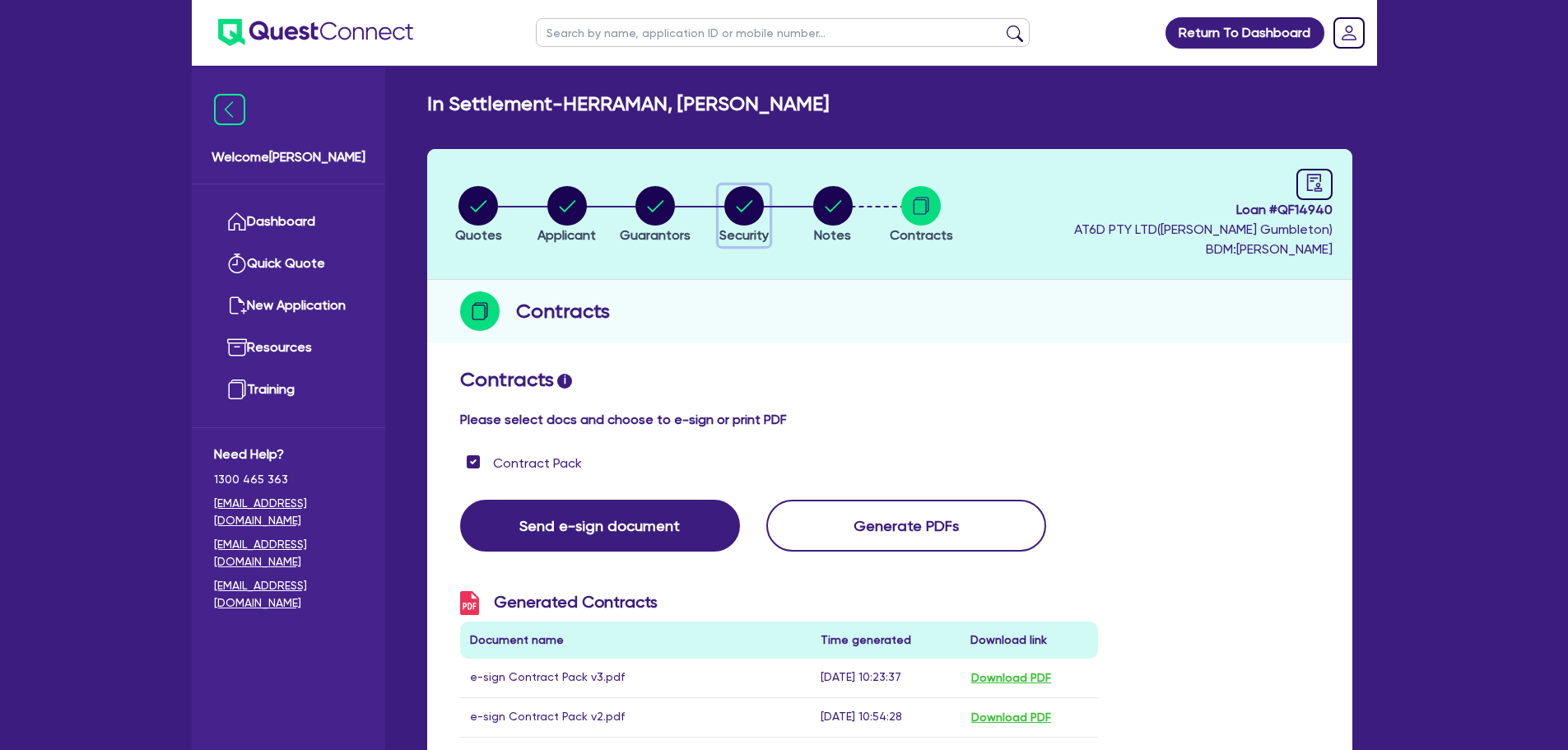
click at [749, 213] on circle "button" at bounding box center [744, 205] width 39 height 39
select select "CARS_AND_LIGHT_TRUCKS"
select select "PASSENGER_VEHICLES"
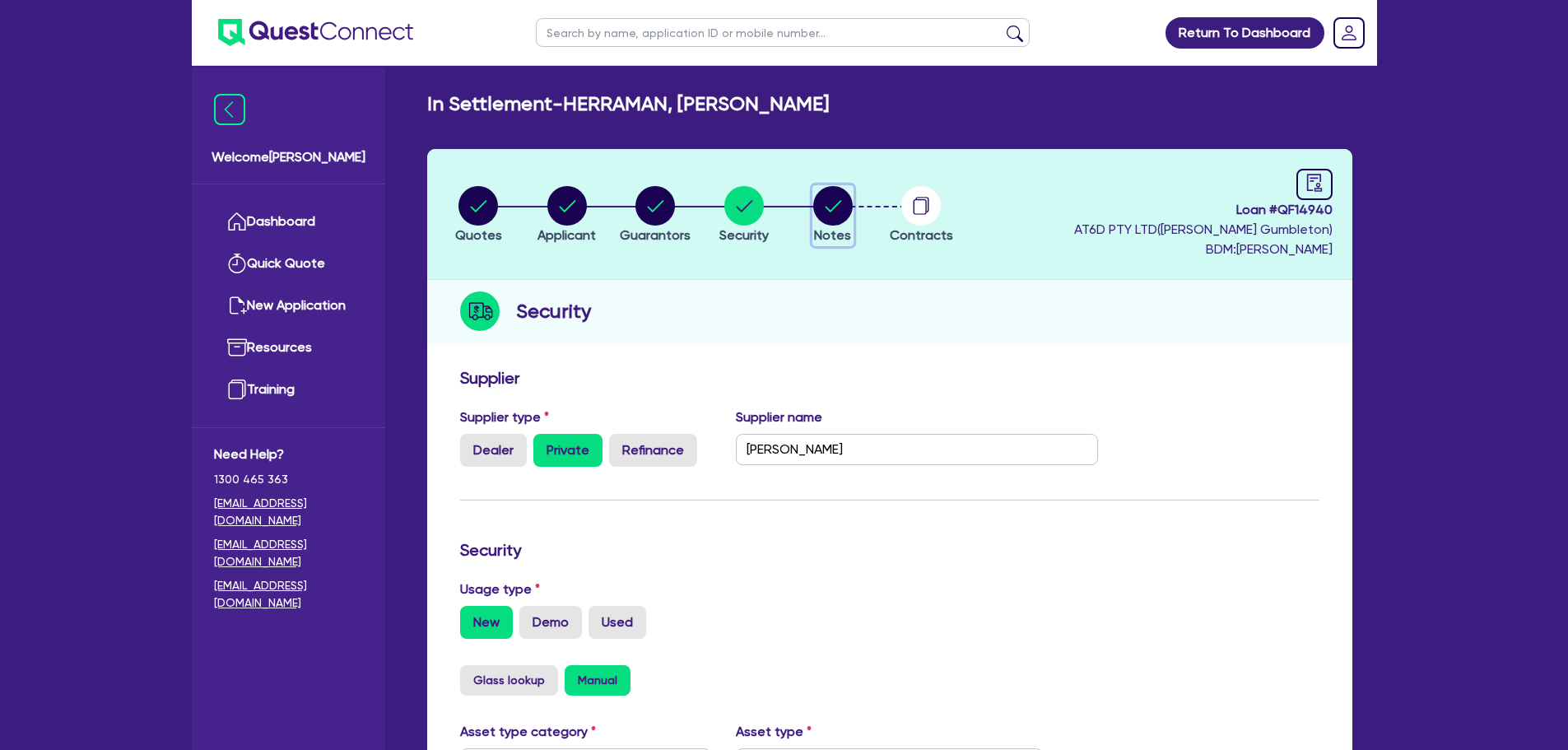
click at [832, 203] on circle "button" at bounding box center [832, 205] width 39 height 39
select select "Quest Finance - Own Book"
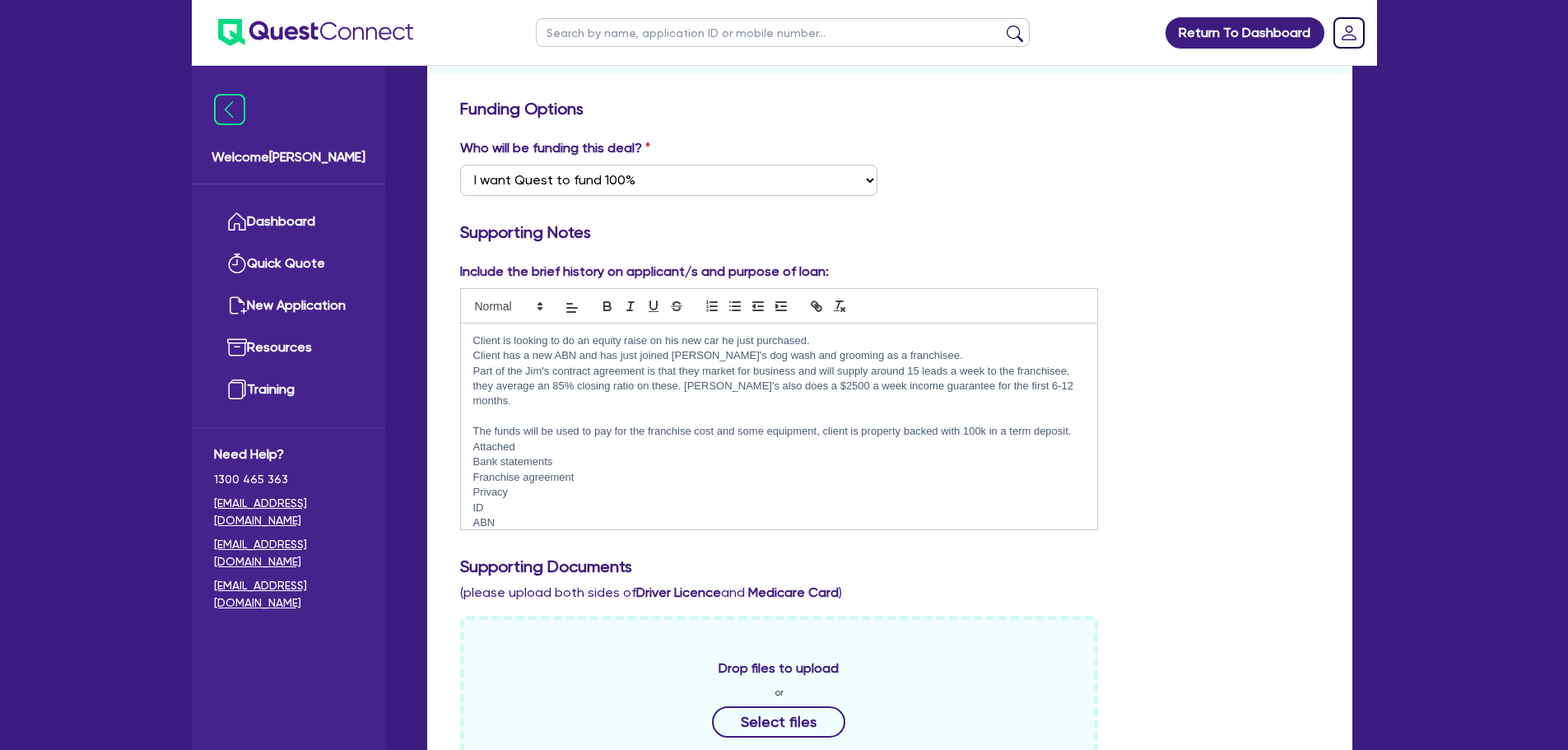
scroll to position [57, 0]
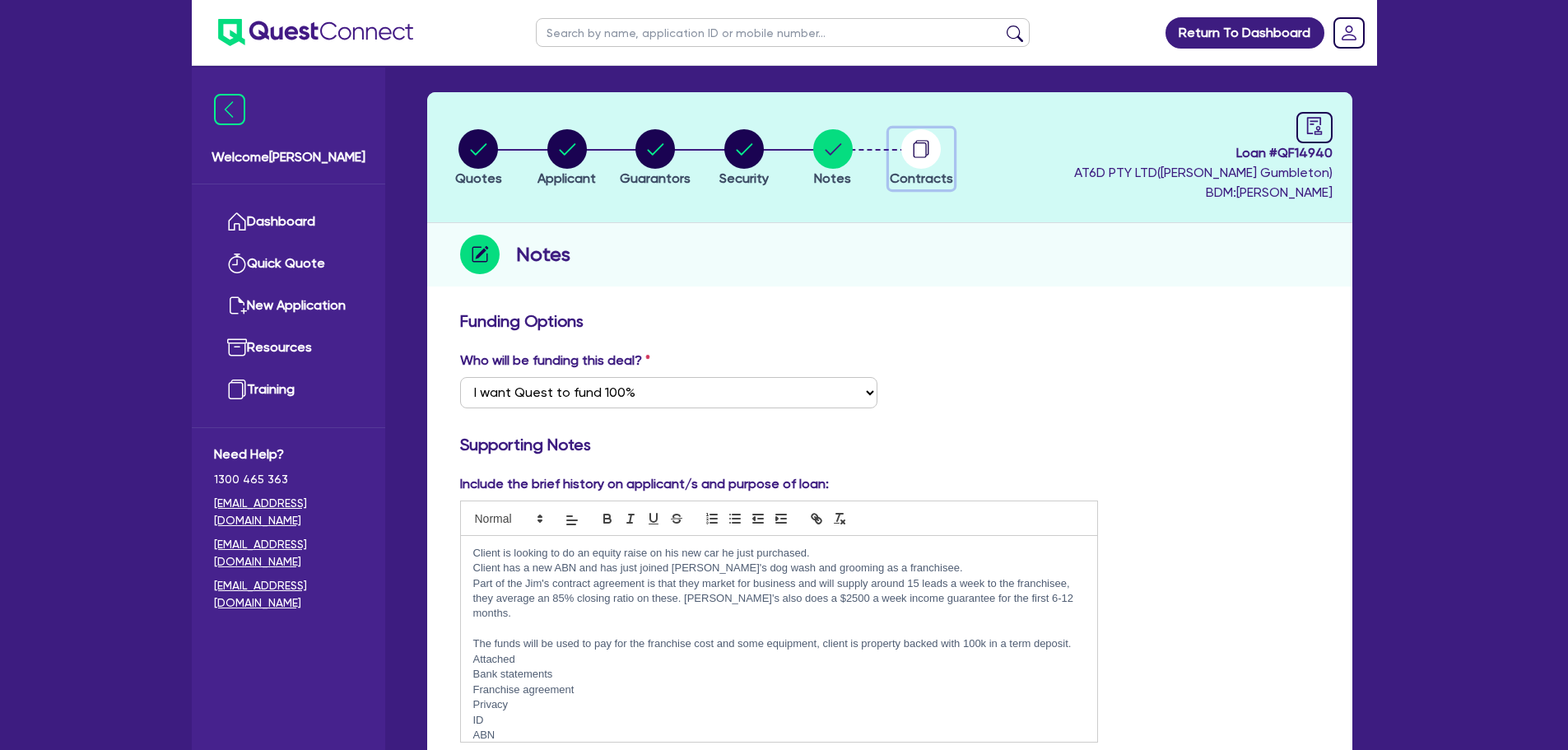
click at [905, 154] on circle "button" at bounding box center [920, 148] width 39 height 39
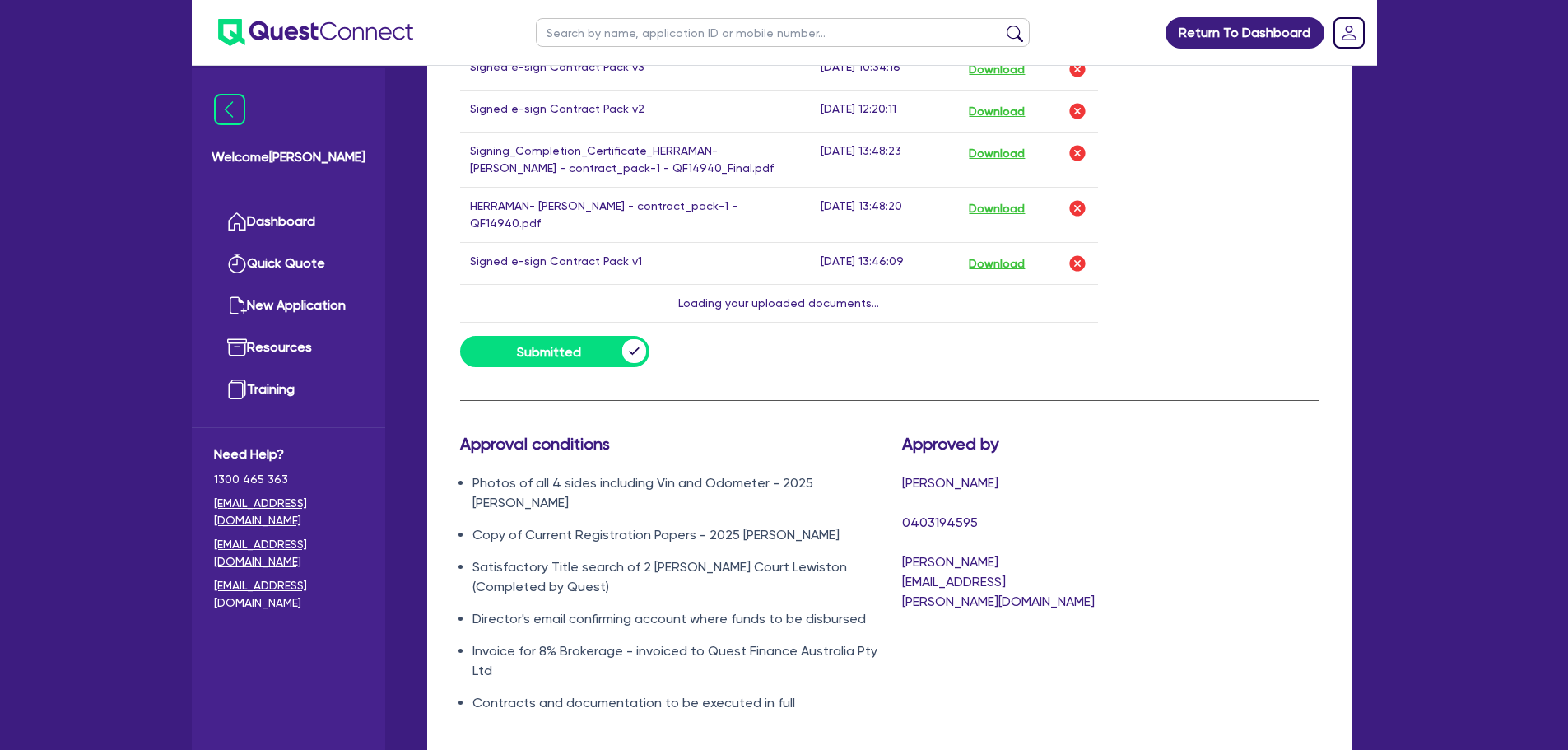
scroll to position [1115, 0]
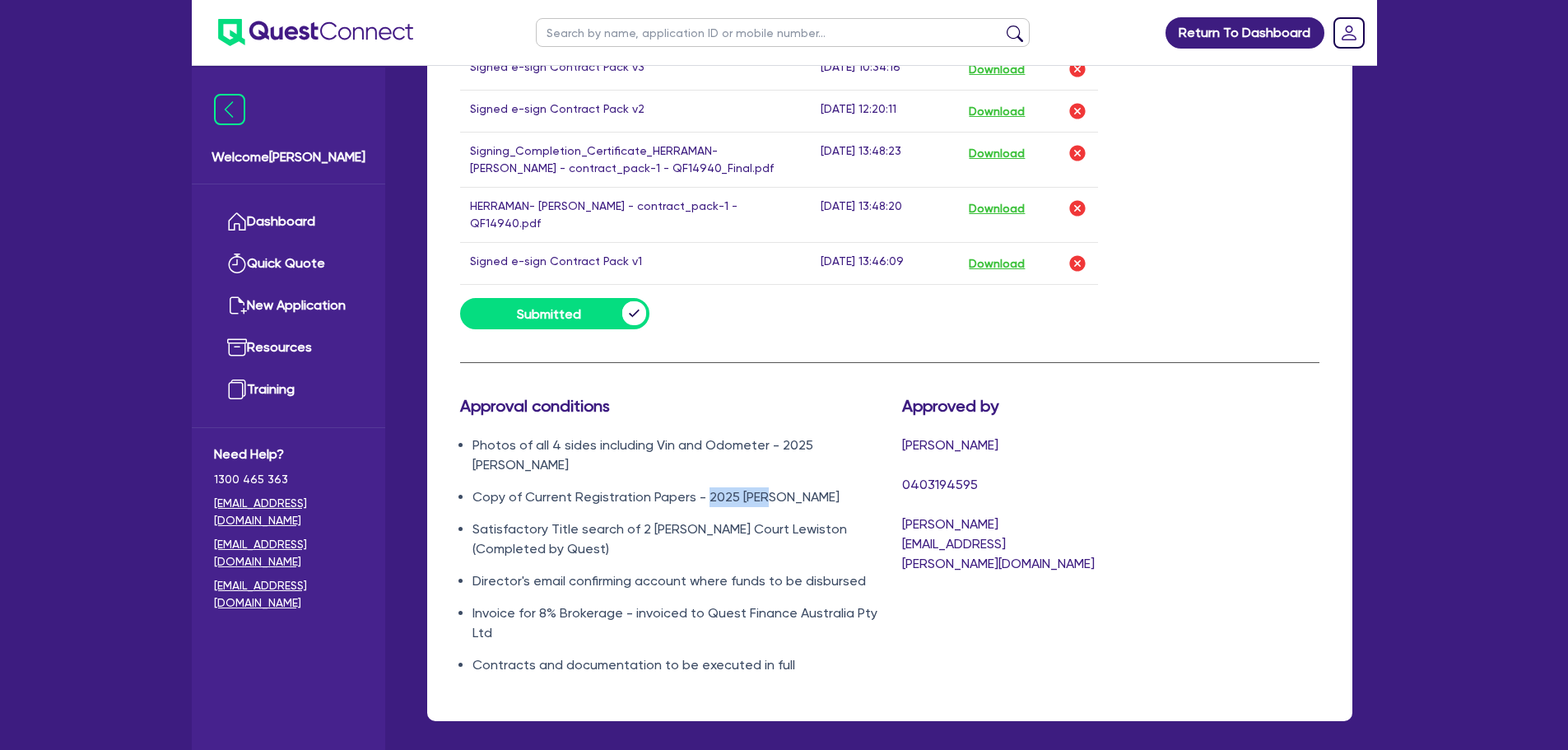
drag, startPoint x: 706, startPoint y: 463, endPoint x: 769, endPoint y: 465, distance: 63.0
click at [769, 488] on li "Copy of Current Registration Papers - 2025 [PERSON_NAME]" at bounding box center [675, 498] width 405 height 20
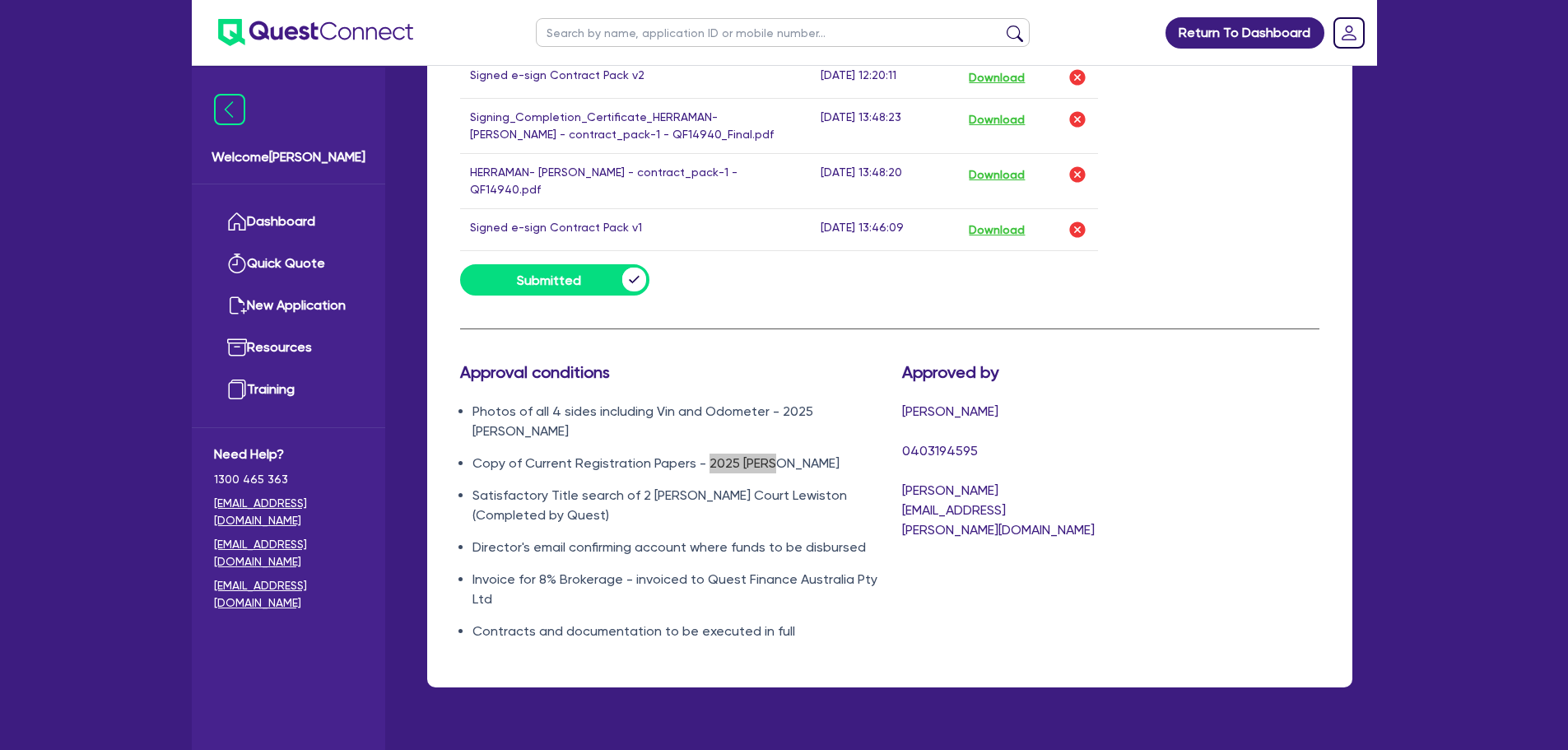
scroll to position [1153, 0]
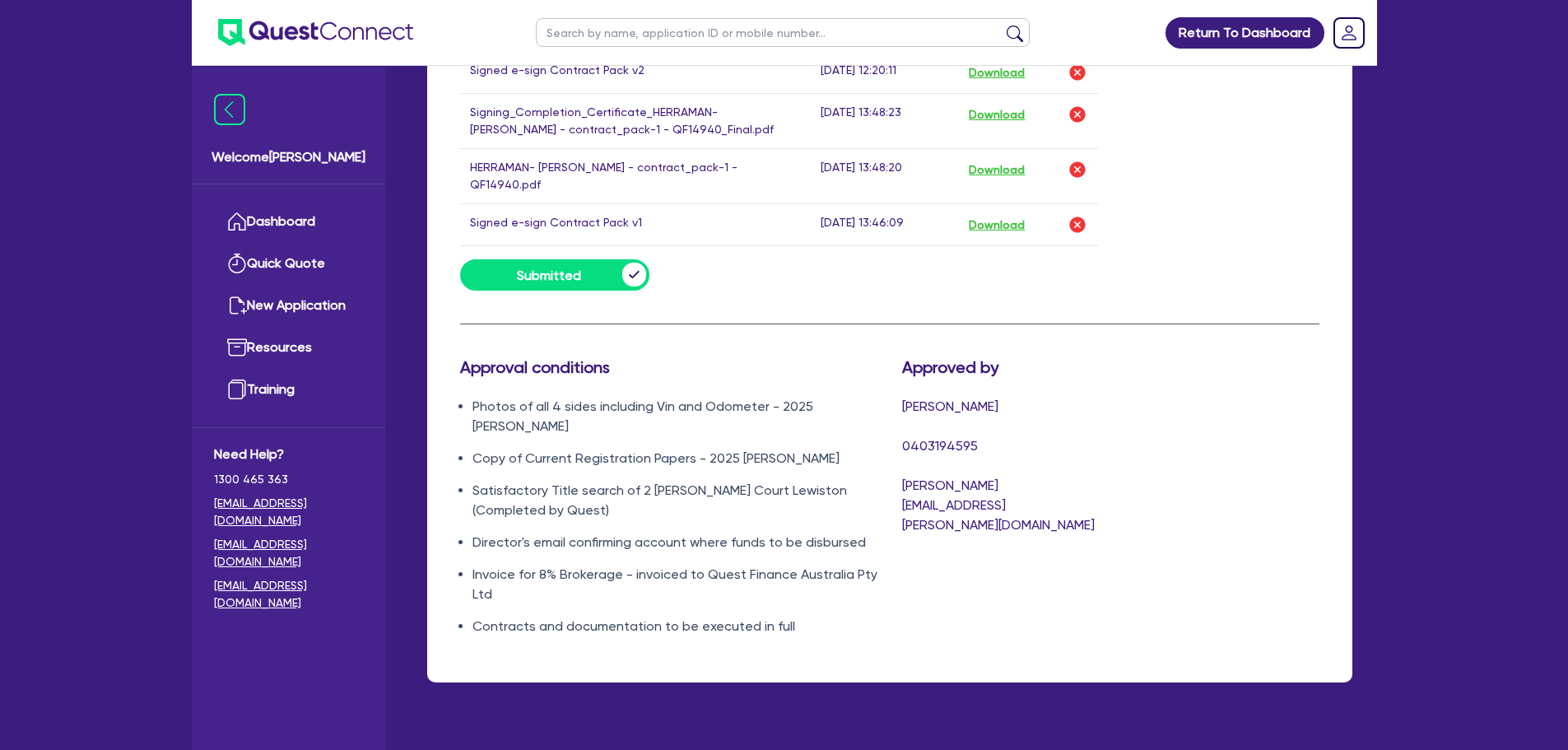
click at [623, 448] on li "Copy of Current Registration Papers - 2025 [PERSON_NAME]" at bounding box center [675, 458] width 405 height 20
drag, startPoint x: 779, startPoint y: 426, endPoint x: 473, endPoint y: 423, distance: 306.0
click at [473, 448] on li "Copy of Current Registration Papers - 2025 [PERSON_NAME]" at bounding box center [675, 458] width 405 height 20
copy li "Copy of Current Registration Papers - 2025 [PERSON_NAME]"
